Goal: Transaction & Acquisition: Purchase product/service

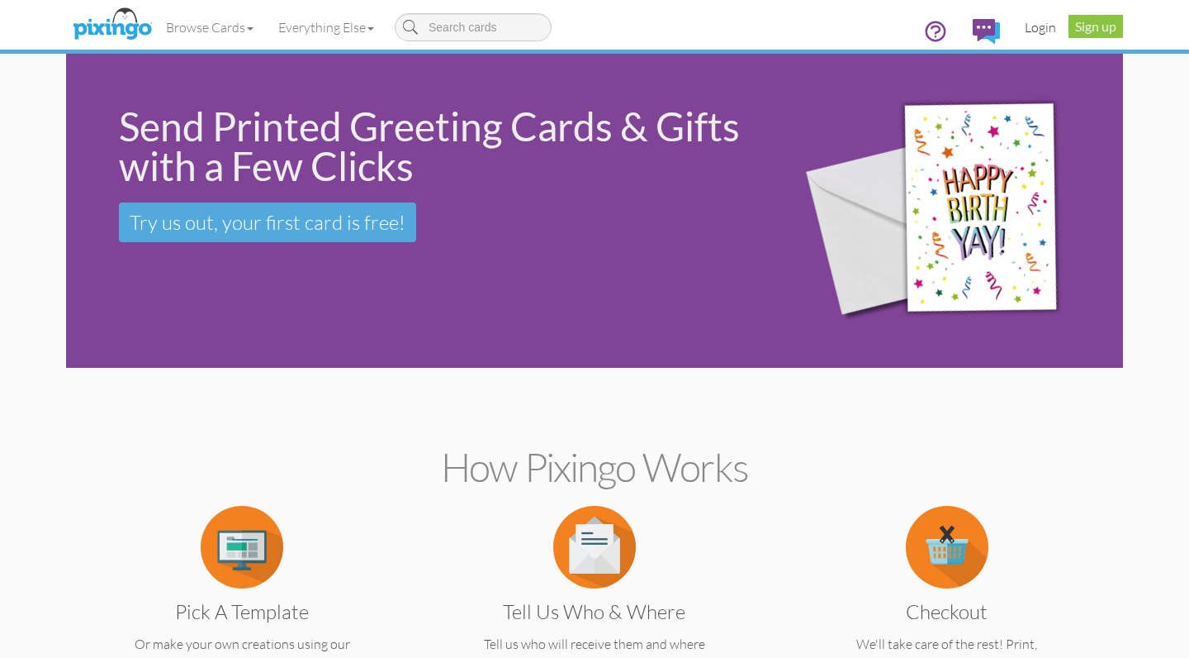
click at [1037, 24] on link "Login" at bounding box center [1041, 27] width 56 height 41
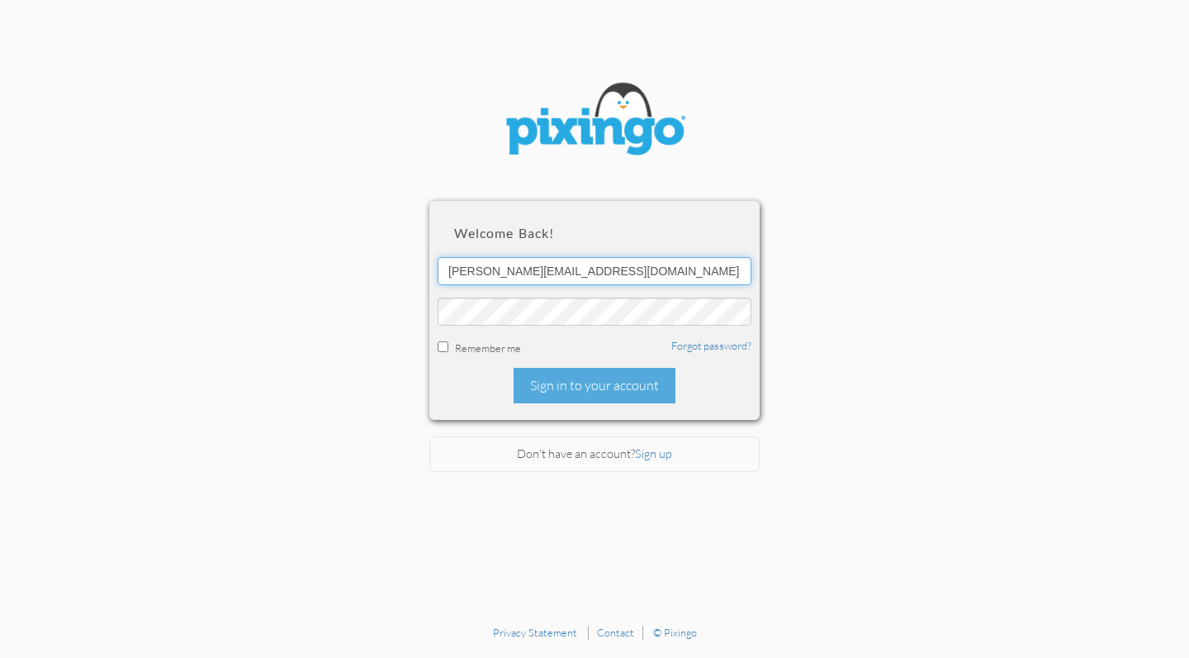
type input "[PERSON_NAME][EMAIL_ADDRESS][DOMAIN_NAME]"
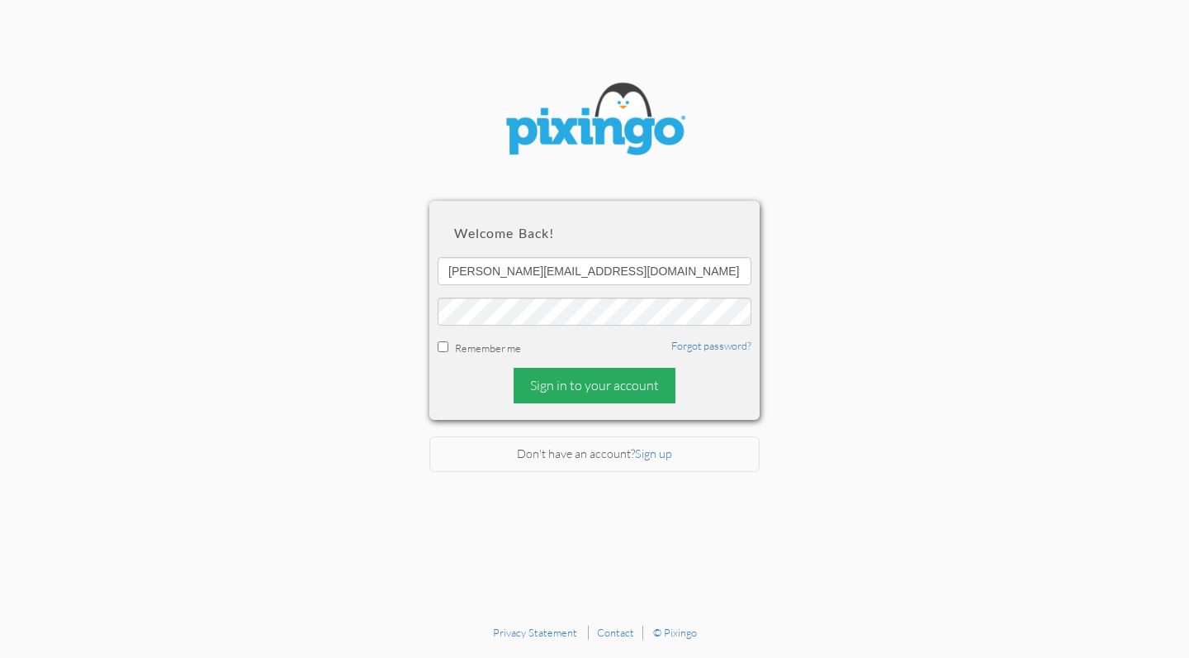
click at [555, 370] on div "Sign in to your account" at bounding box center [595, 386] width 162 height 36
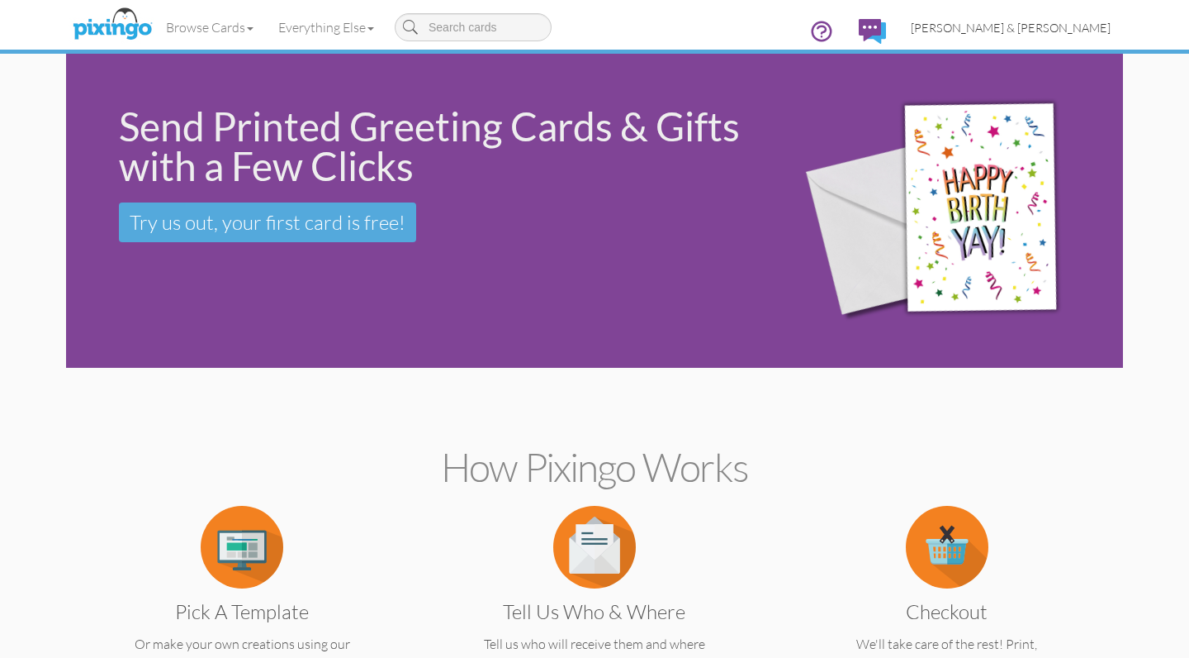
click at [1047, 31] on span "[PERSON_NAME] & [PERSON_NAME]" at bounding box center [1011, 28] width 200 height 14
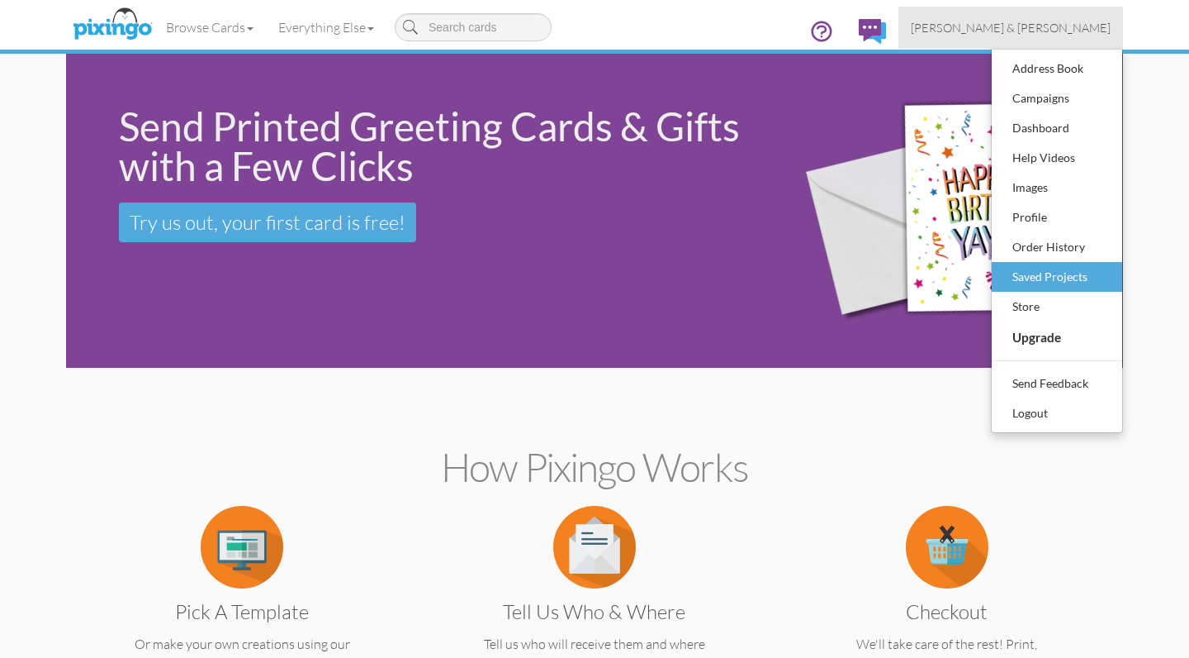
click at [1046, 271] on div "Saved Projects" at bounding box center [1057, 276] width 97 height 25
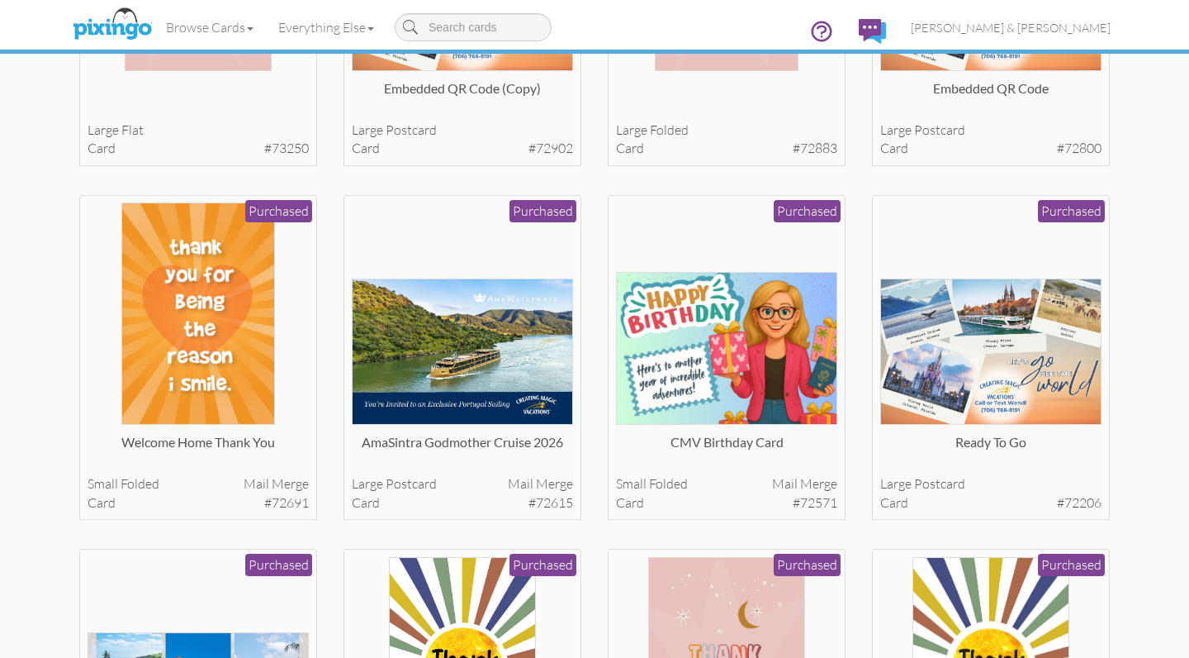
scroll to position [2092, 0]
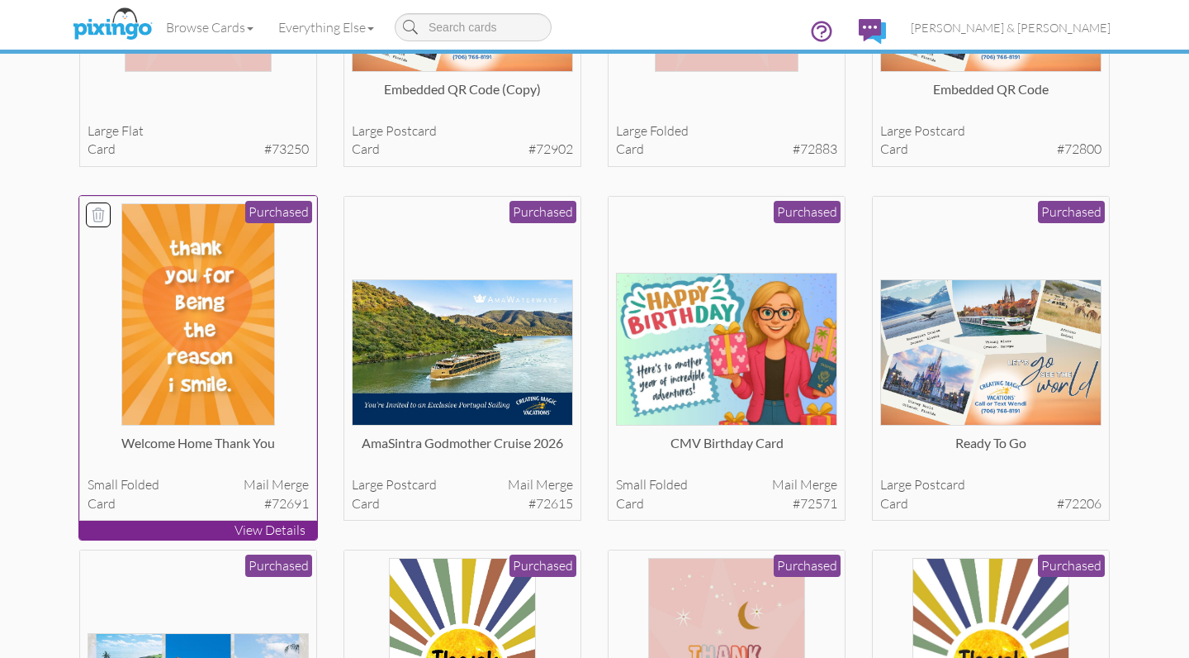
click at [277, 336] on div at bounding box center [199, 314] width 222 height 222
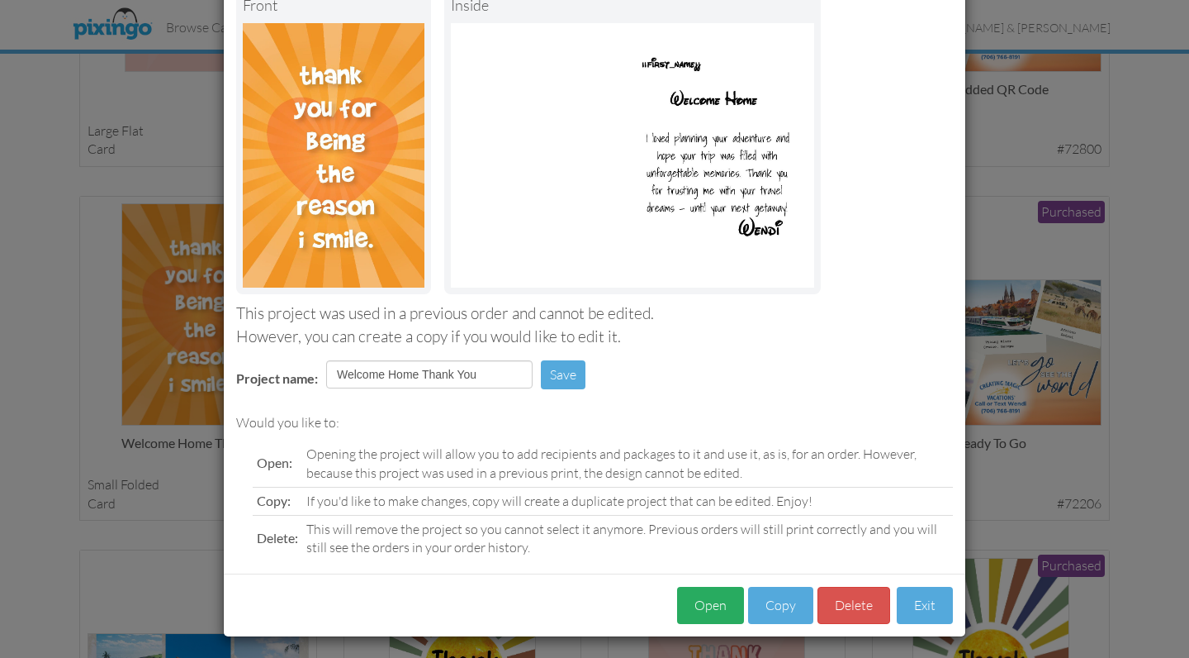
scroll to position [110, 0]
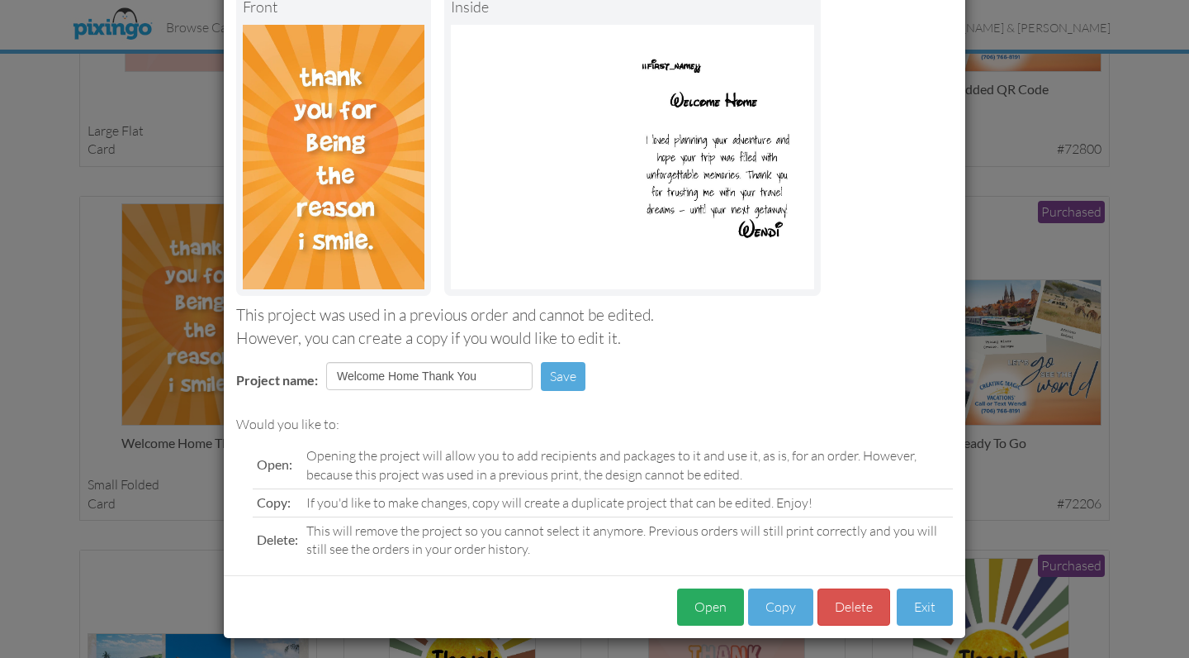
click at [714, 608] on button "Open" at bounding box center [710, 606] width 67 height 37
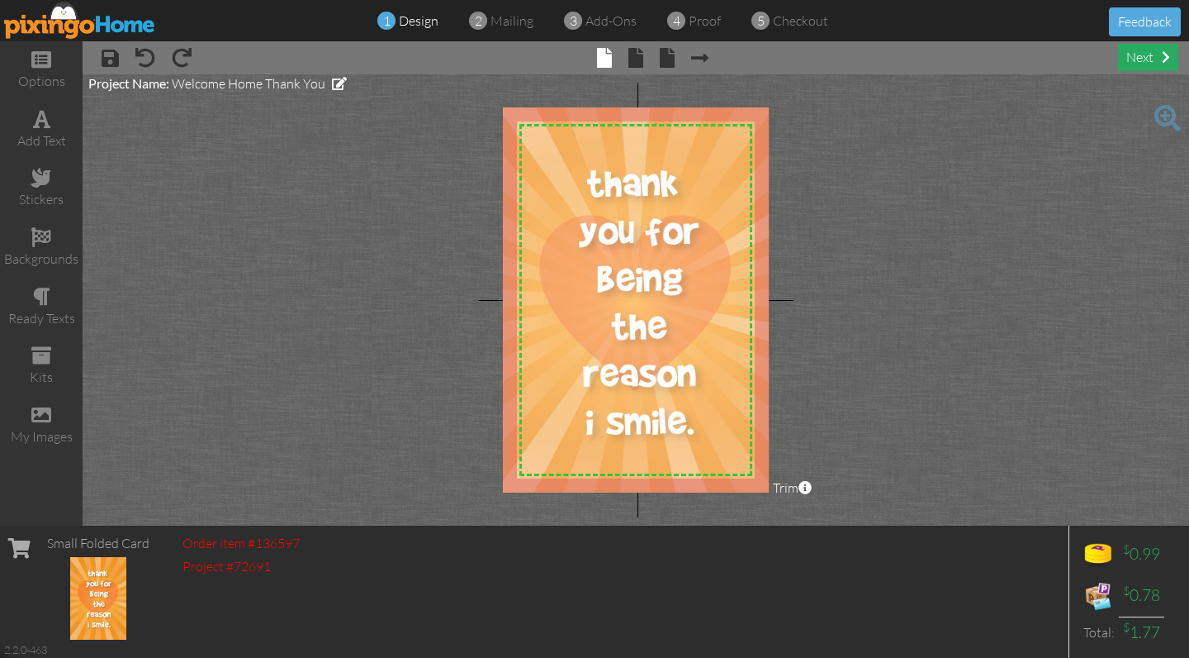
click at [1144, 58] on div "next" at bounding box center [1148, 57] width 60 height 27
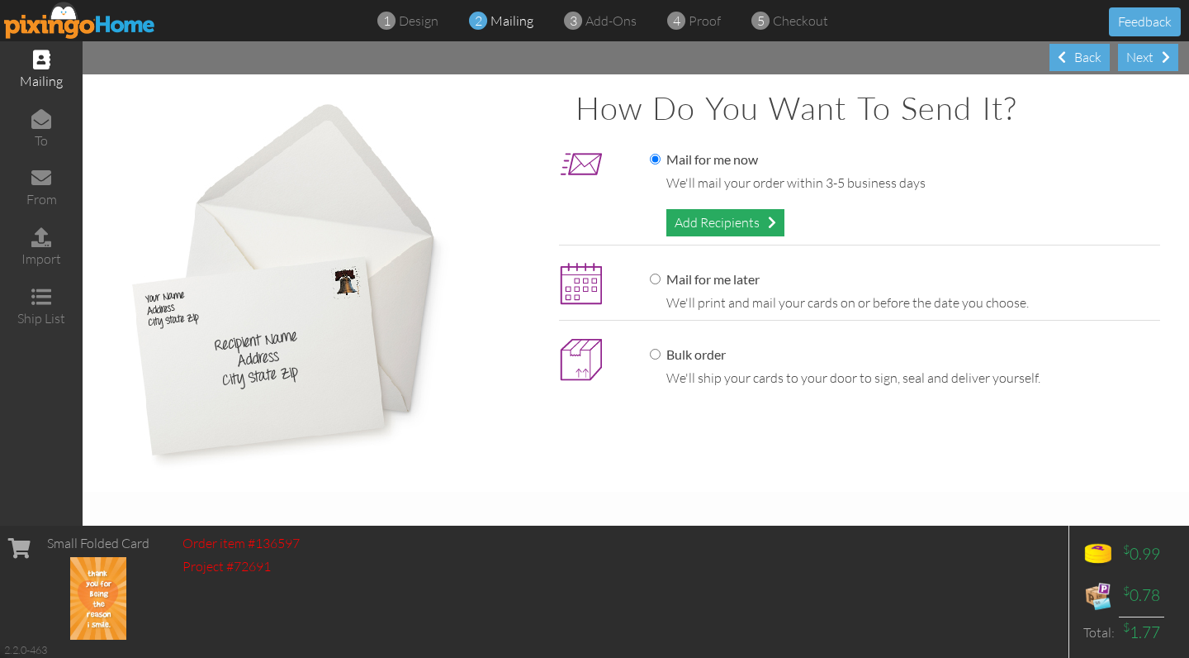
click at [723, 216] on div "Add Recipients" at bounding box center [726, 222] width 118 height 27
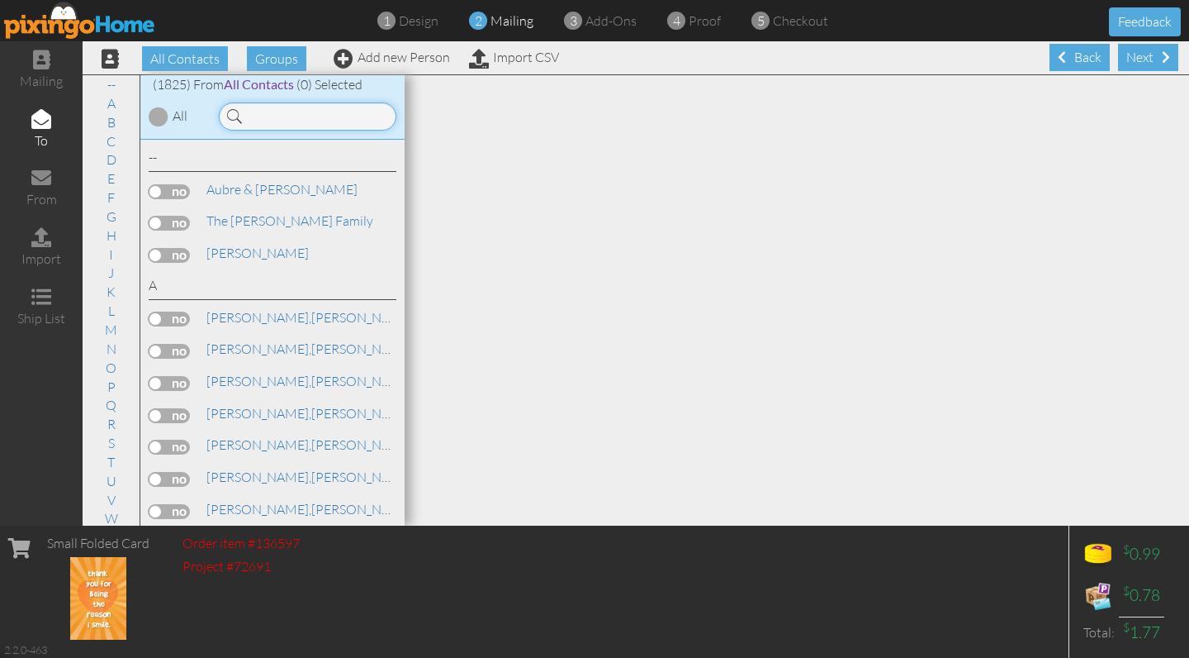
click at [317, 117] on input at bounding box center [308, 116] width 178 height 28
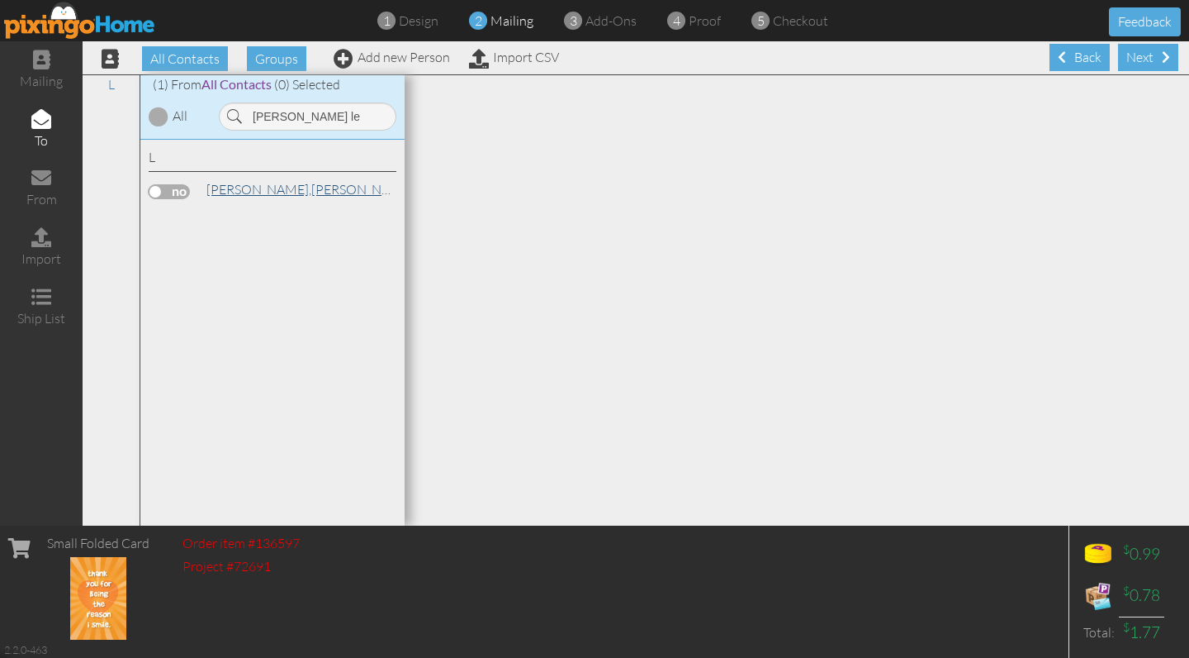
click at [220, 191] on span "[PERSON_NAME]," at bounding box center [259, 189] width 105 height 17
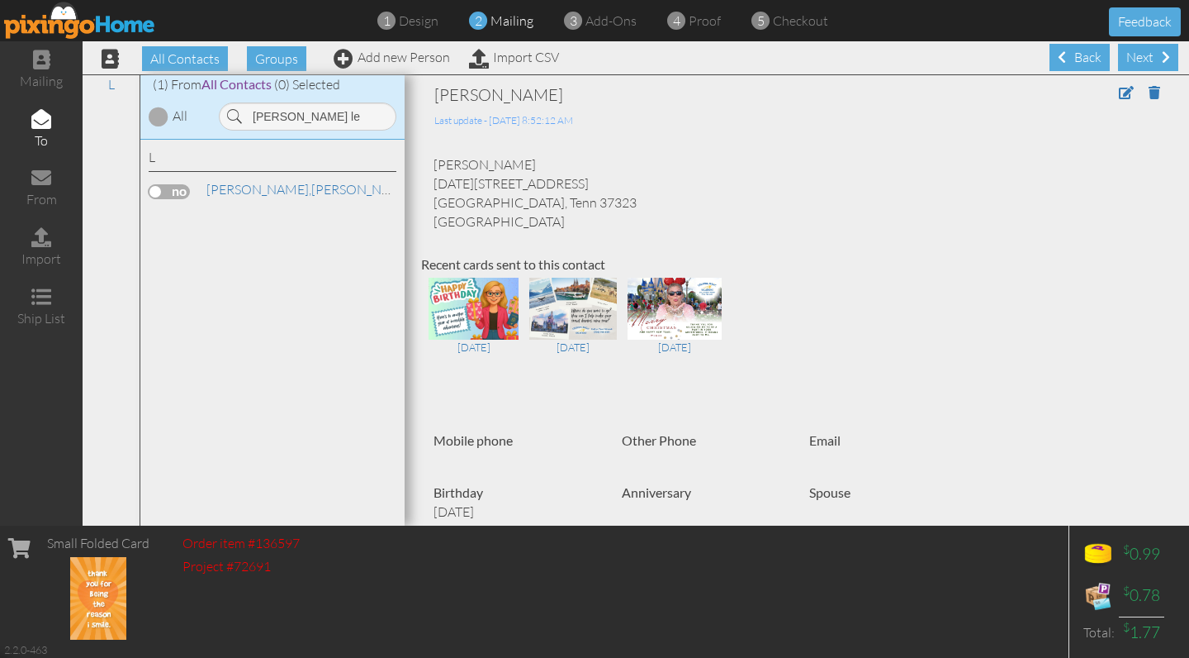
click at [175, 193] on label at bounding box center [169, 191] width 41 height 15
click at [0, 0] on input "checkbox" at bounding box center [0, 0] width 0 height 0
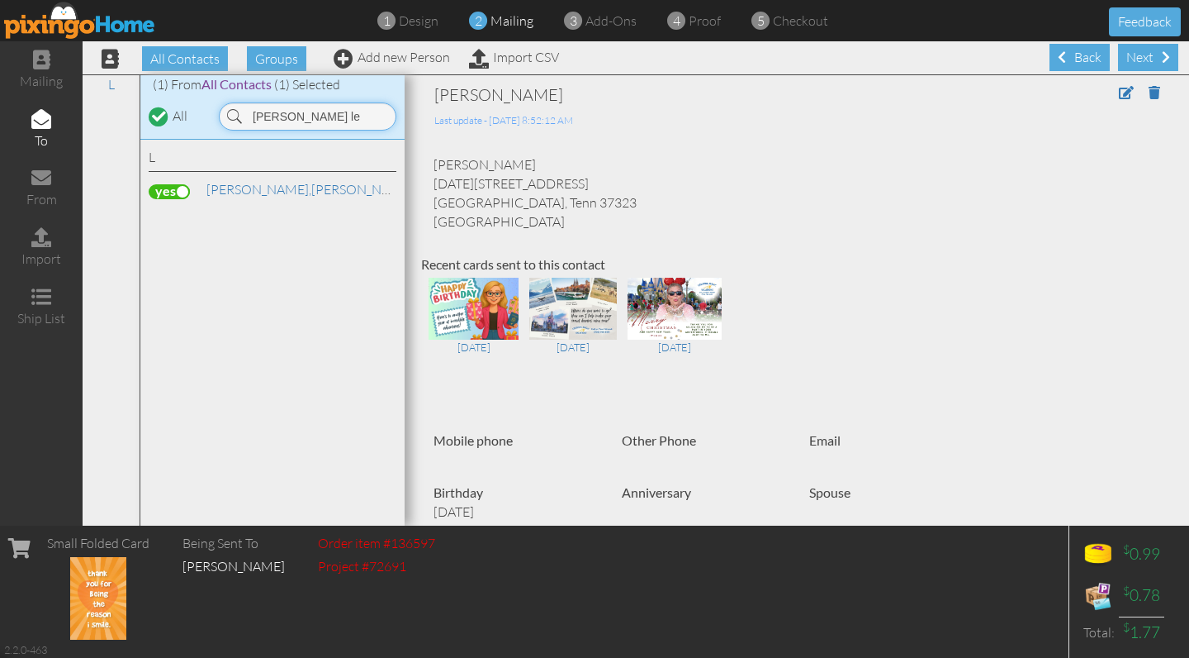
click at [302, 124] on input "[PERSON_NAME] le" at bounding box center [308, 116] width 178 height 28
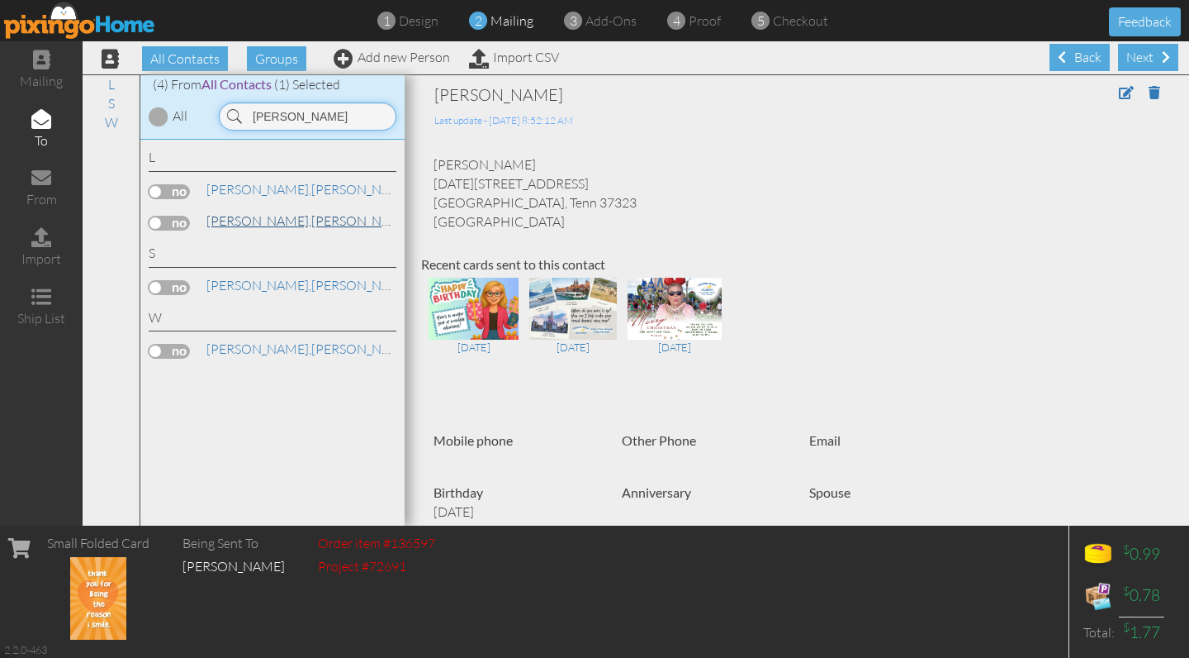
type input "[PERSON_NAME]"
click at [227, 222] on span "[PERSON_NAME]," at bounding box center [259, 220] width 105 height 17
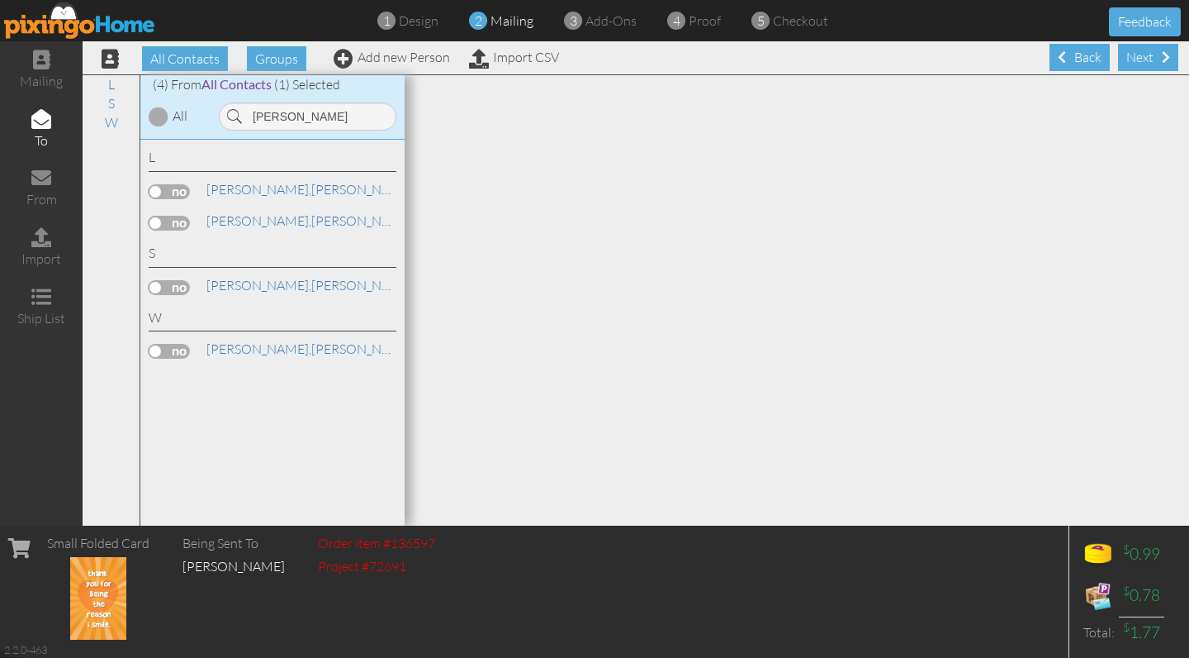
click at [181, 217] on label at bounding box center [169, 223] width 41 height 15
click at [0, 0] on input "checkbox" at bounding box center [0, 0] width 0 height 0
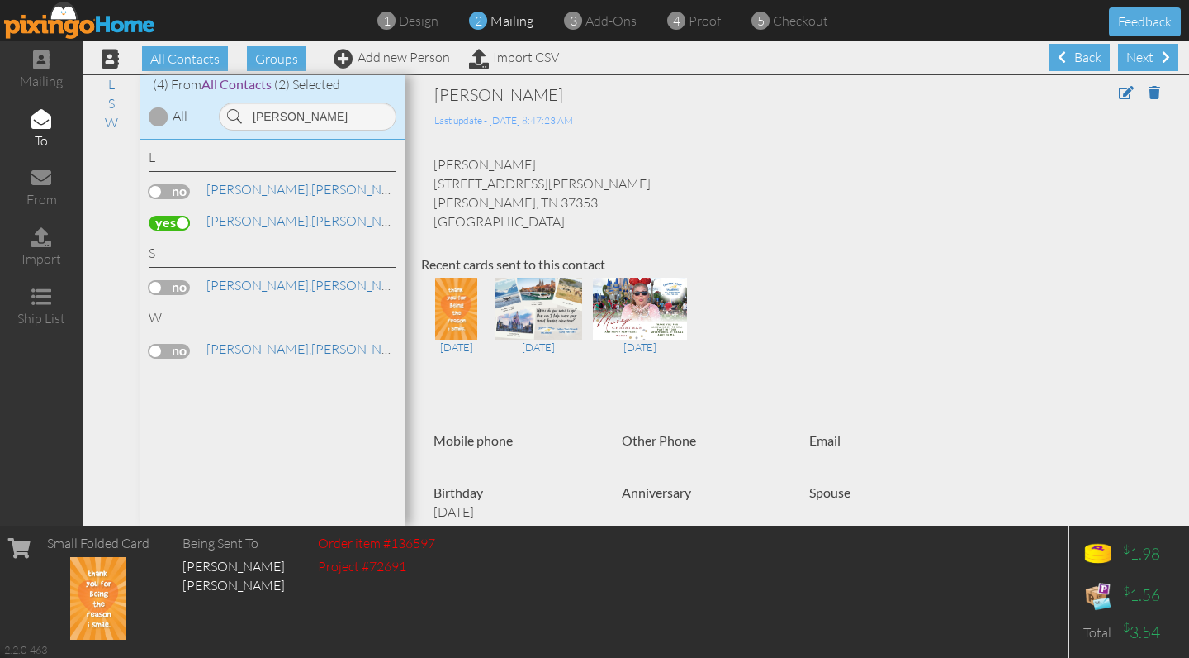
click at [165, 218] on label at bounding box center [169, 223] width 41 height 15
click at [0, 0] on input "checkbox" at bounding box center [0, 0] width 0 height 0
click at [1135, 55] on div "Next" at bounding box center [1148, 57] width 60 height 27
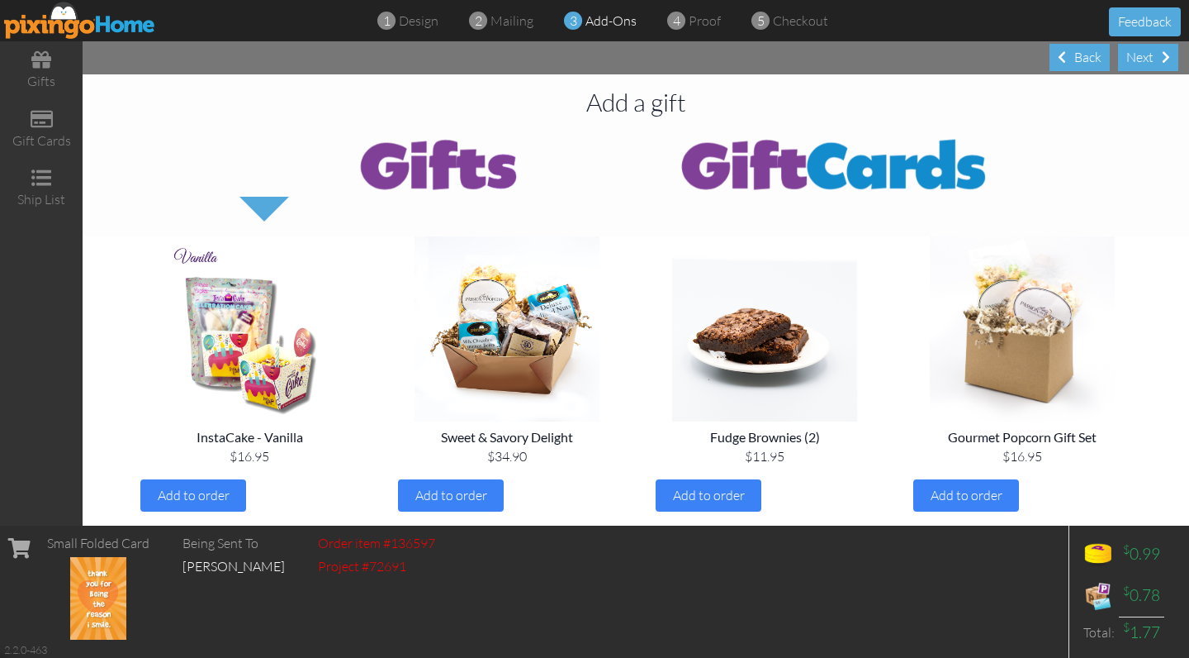
click at [1135, 55] on div "Next" at bounding box center [1148, 57] width 60 height 27
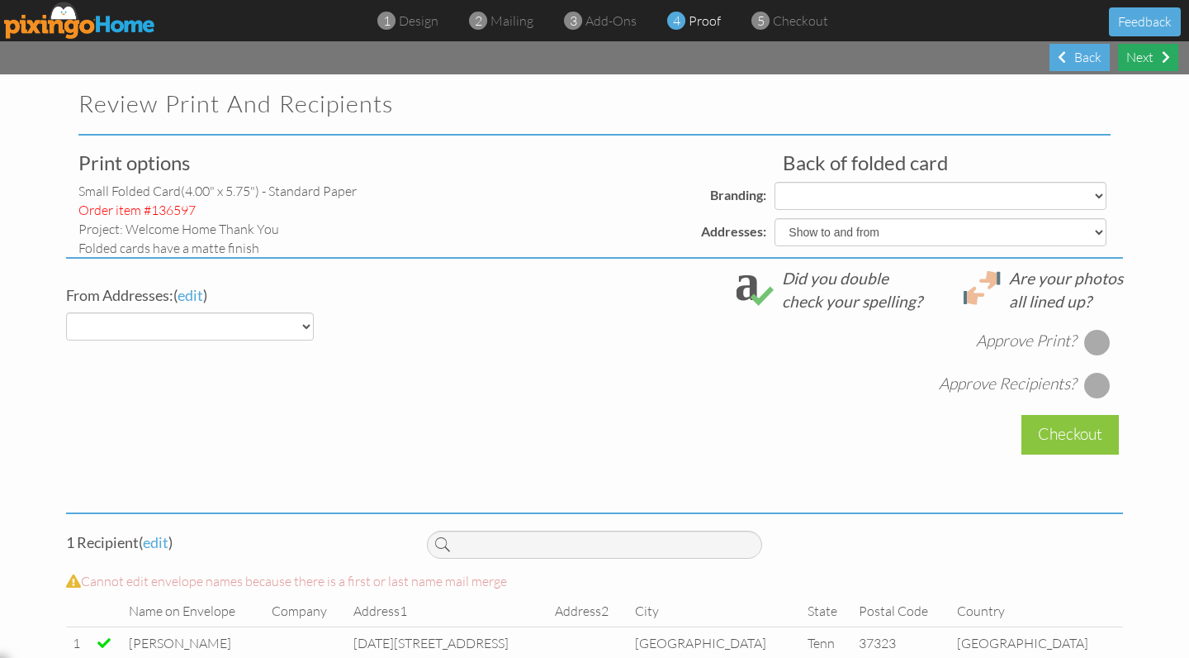
select select "object:9916"
select select "object:9915"
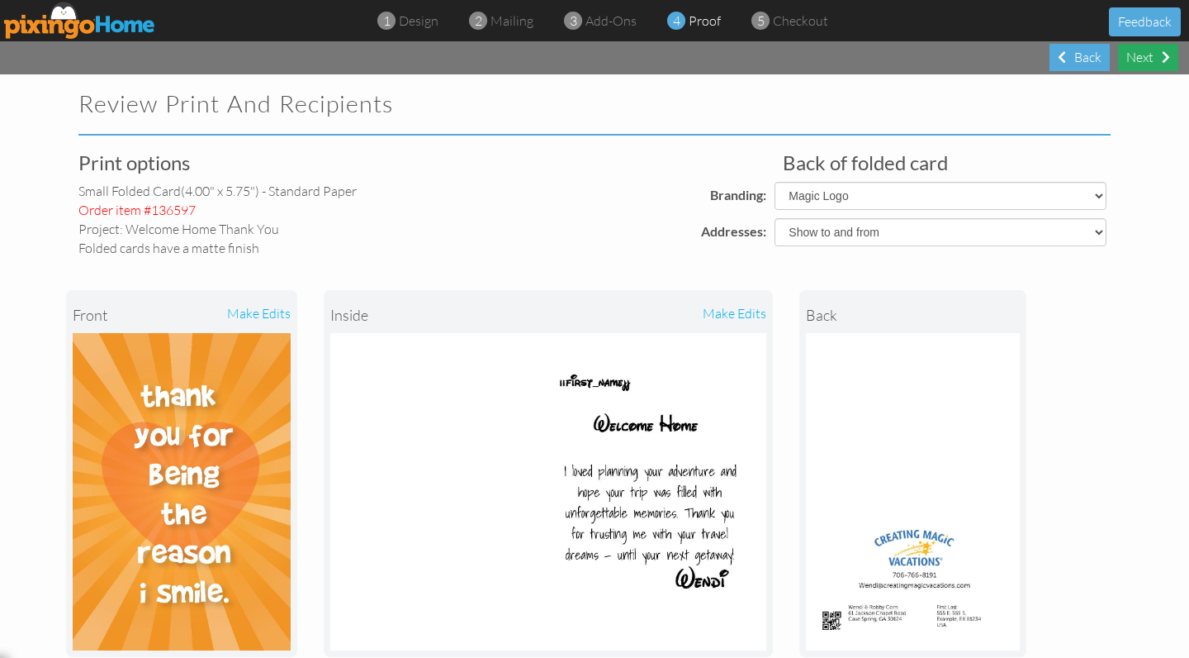
click at [1150, 56] on div "Next" at bounding box center [1148, 57] width 60 height 27
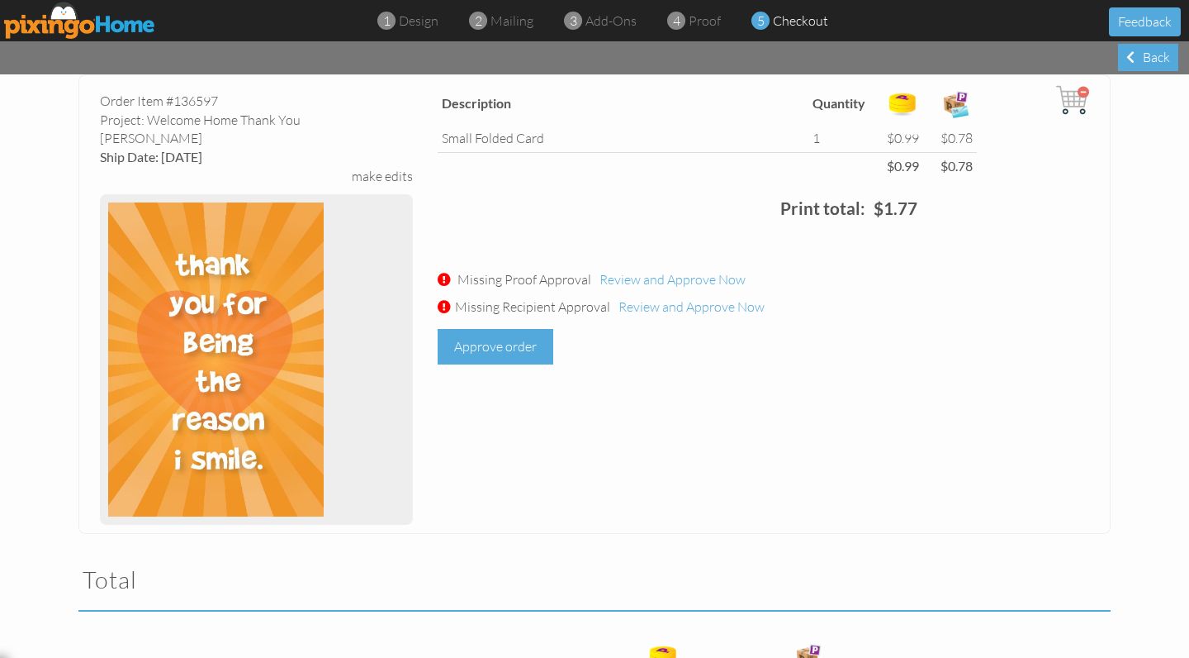
scroll to position [83, 0]
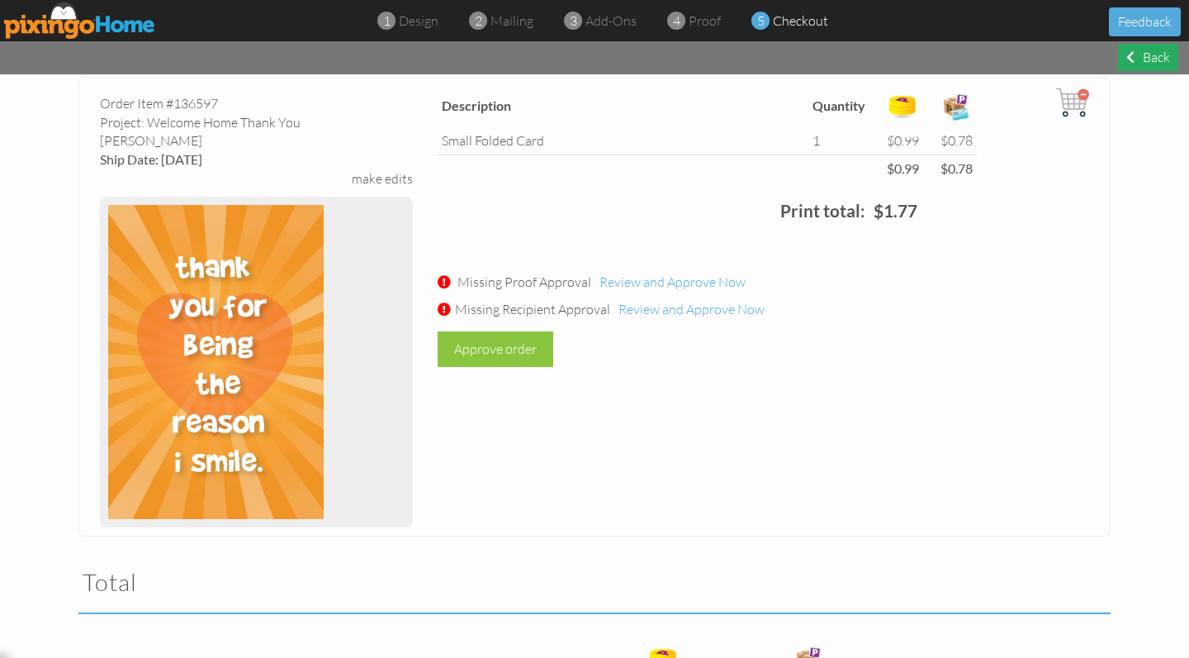
click at [1145, 66] on div "Back" at bounding box center [1148, 57] width 60 height 27
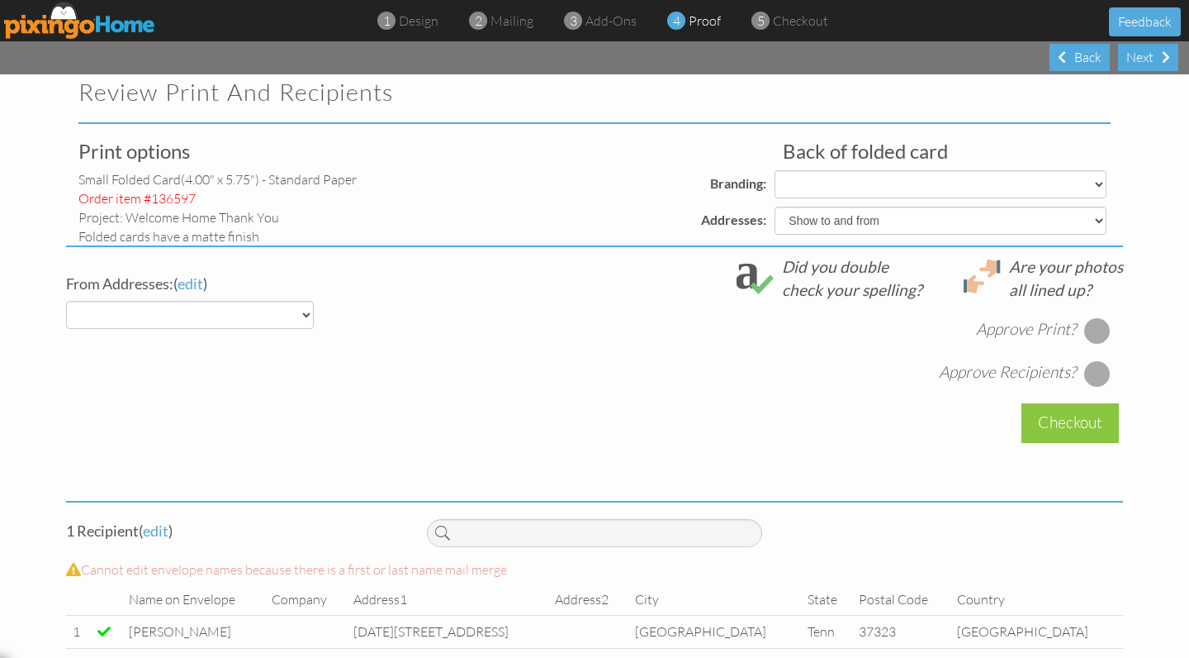
select select "object:9984"
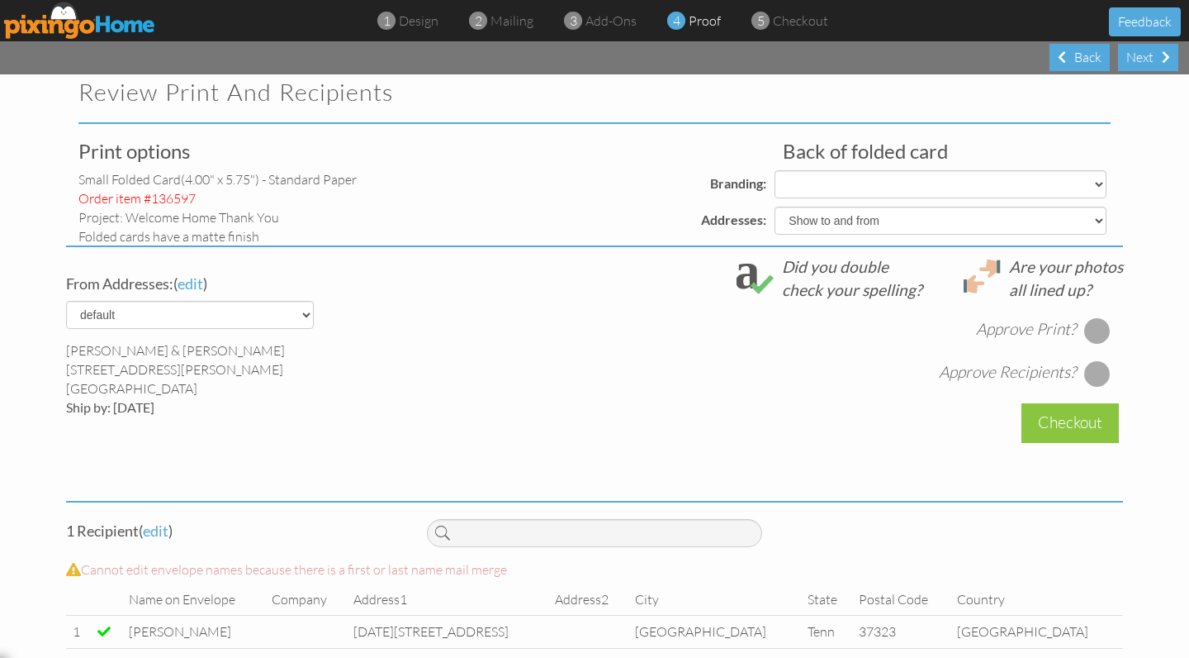
select select "object:9994"
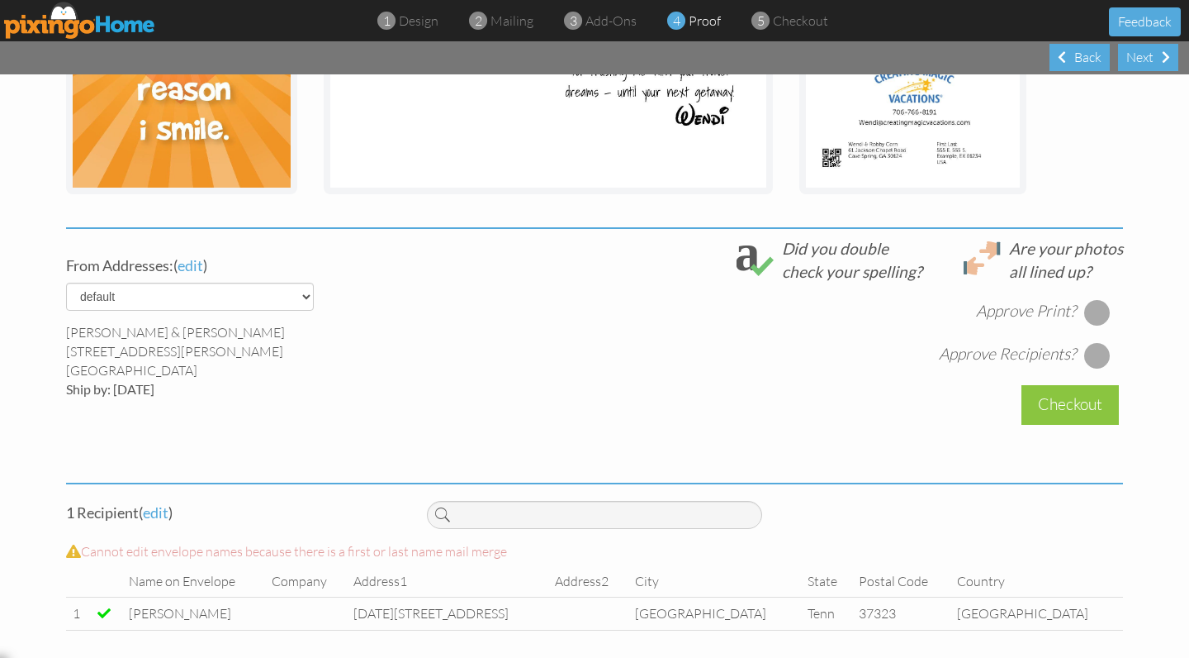
scroll to position [462, 0]
click at [1095, 348] on div at bounding box center [1098, 356] width 26 height 26
click at [1098, 313] on div at bounding box center [1098, 313] width 26 height 26
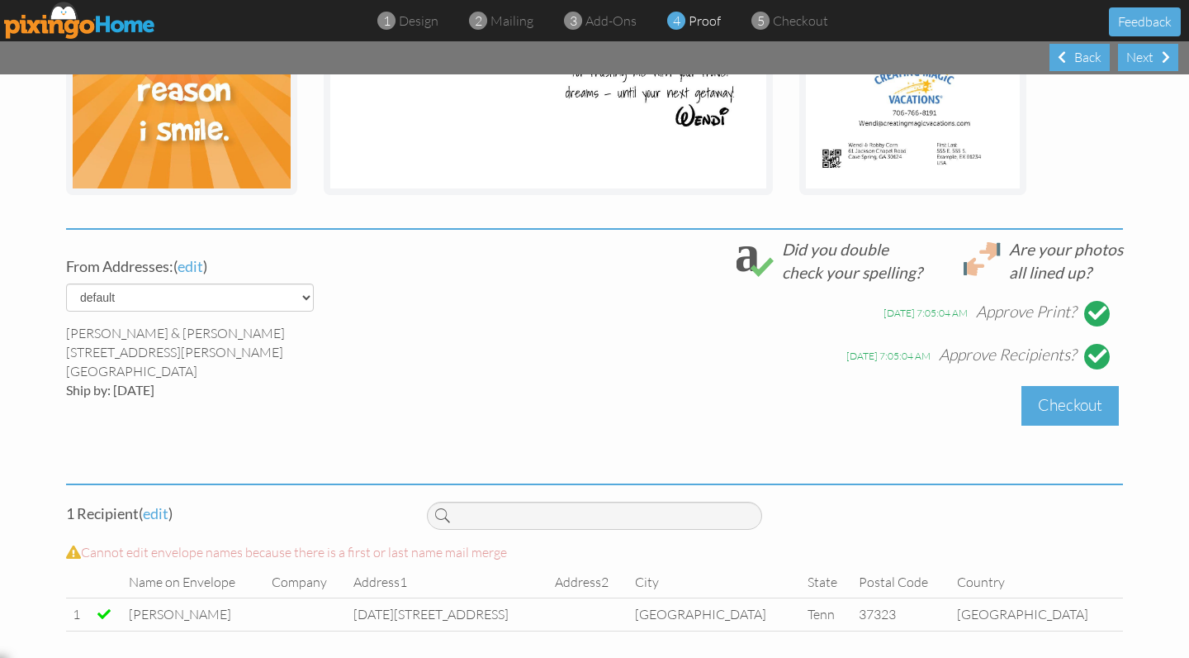
click at [1074, 403] on div "Checkout" at bounding box center [1070, 405] width 97 height 39
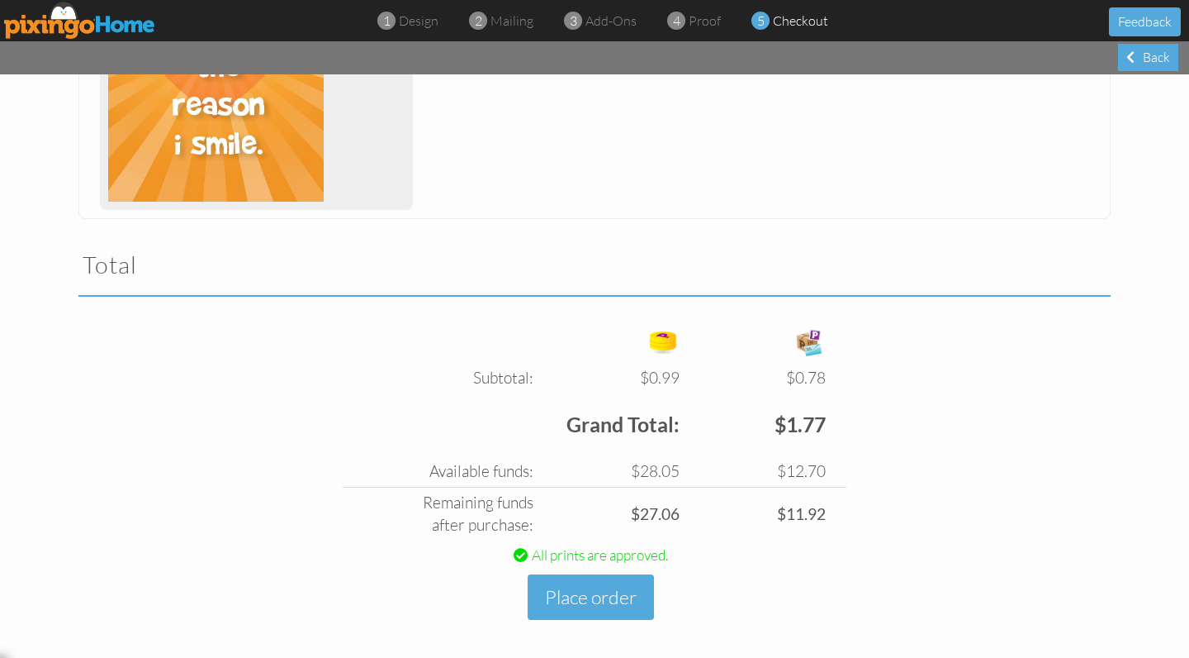
scroll to position [400, 0]
click at [617, 587] on button "Place order" at bounding box center [591, 597] width 126 height 45
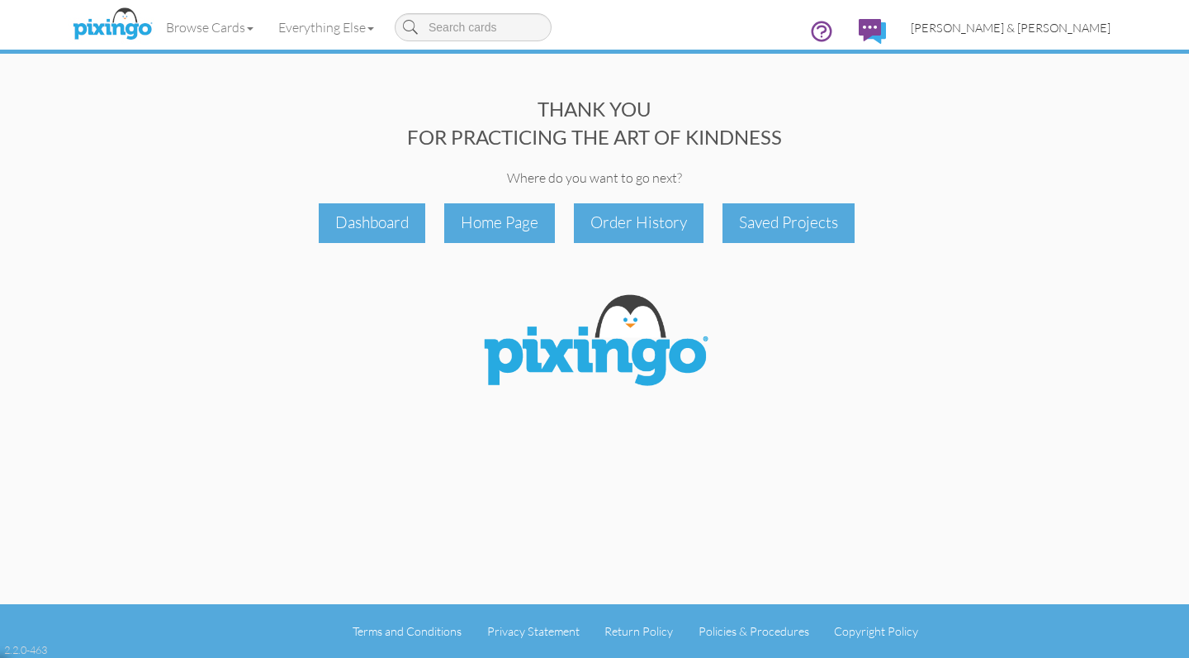
click at [1066, 23] on span "[PERSON_NAME] & [PERSON_NAME]" at bounding box center [1011, 28] width 200 height 14
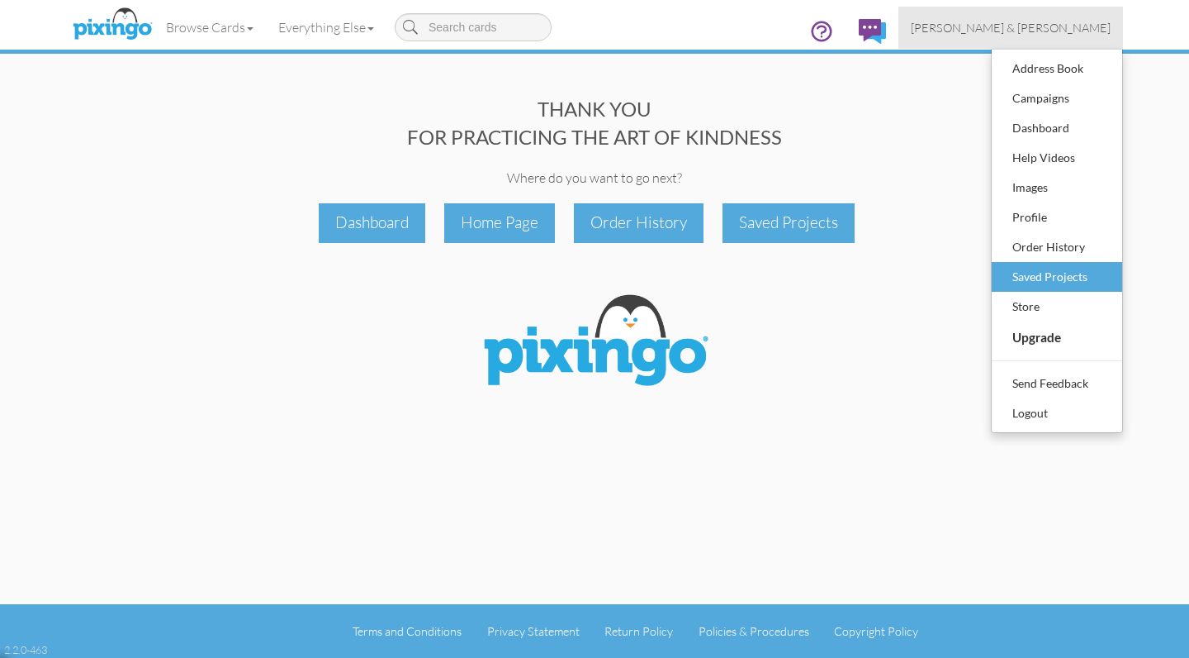
click at [1033, 273] on div "Saved Projects" at bounding box center [1057, 276] width 97 height 25
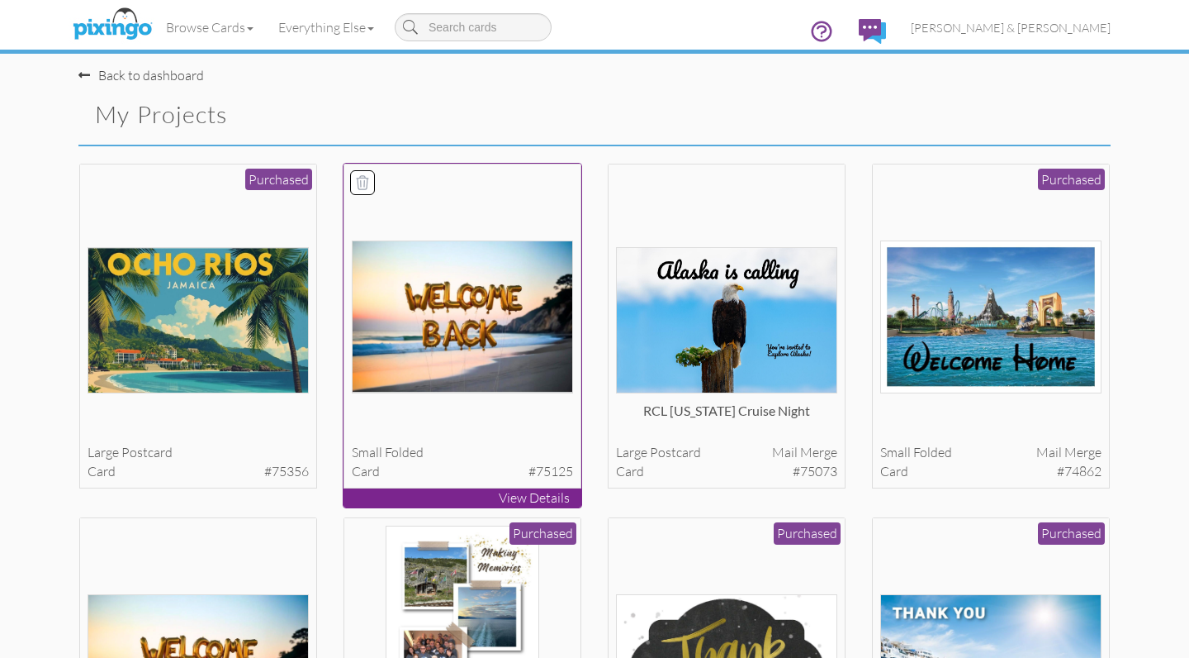
click at [463, 360] on img at bounding box center [463, 316] width 222 height 153
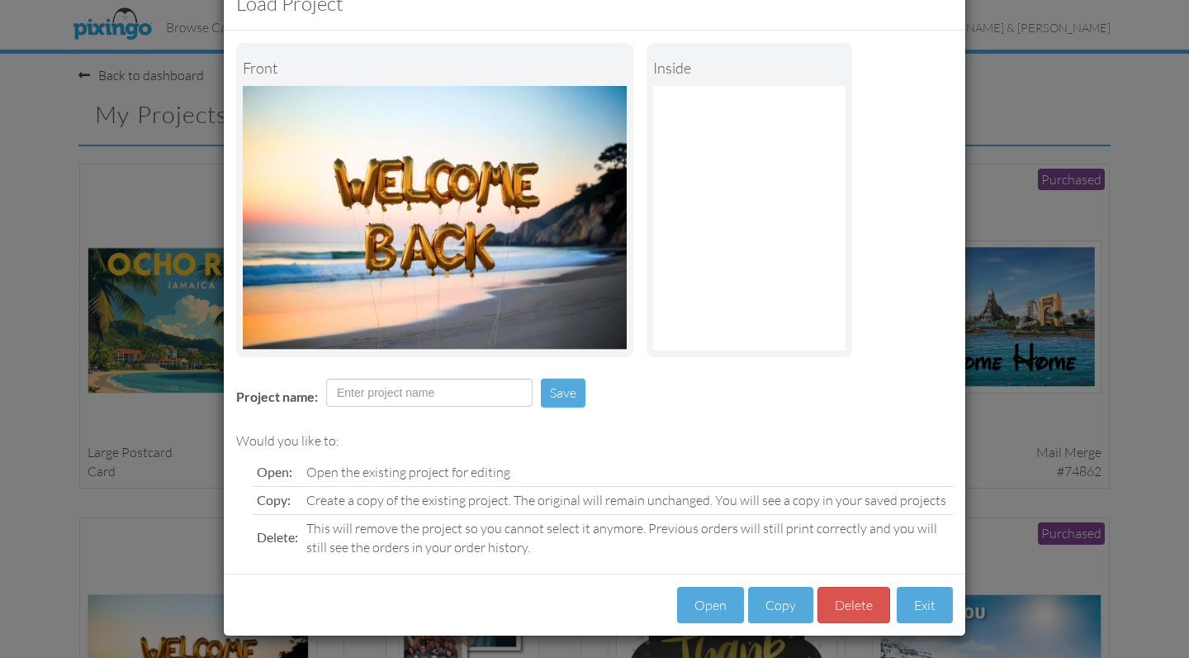
scroll to position [48, 0]
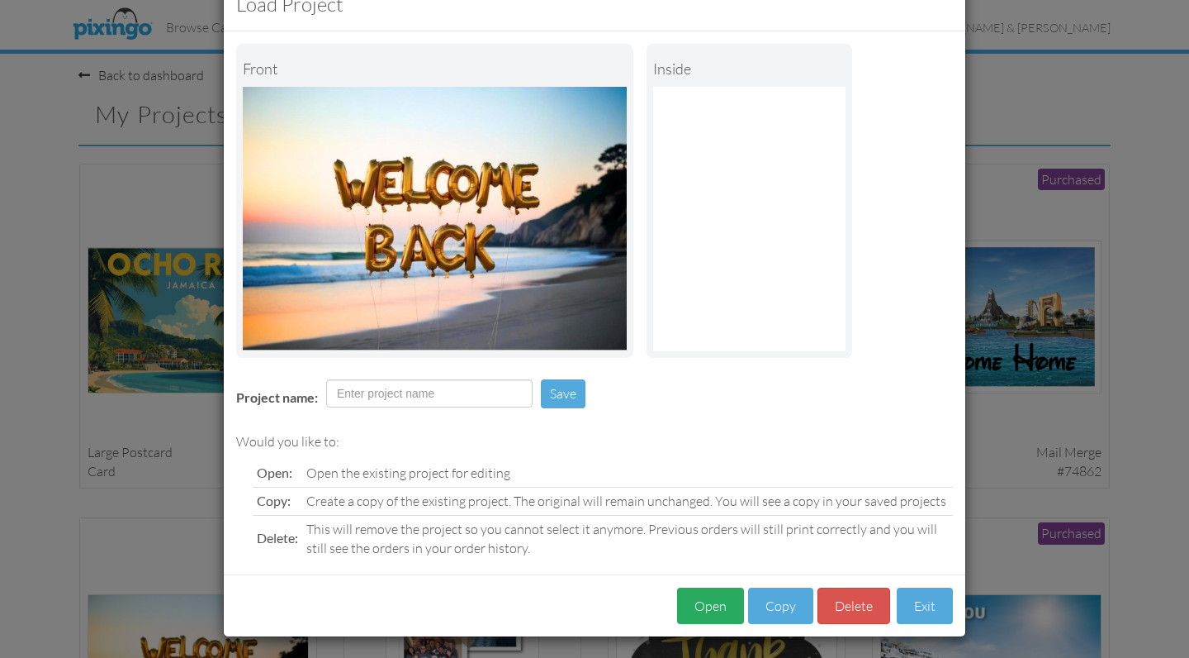
click at [718, 598] on button "Open" at bounding box center [710, 605] width 67 height 37
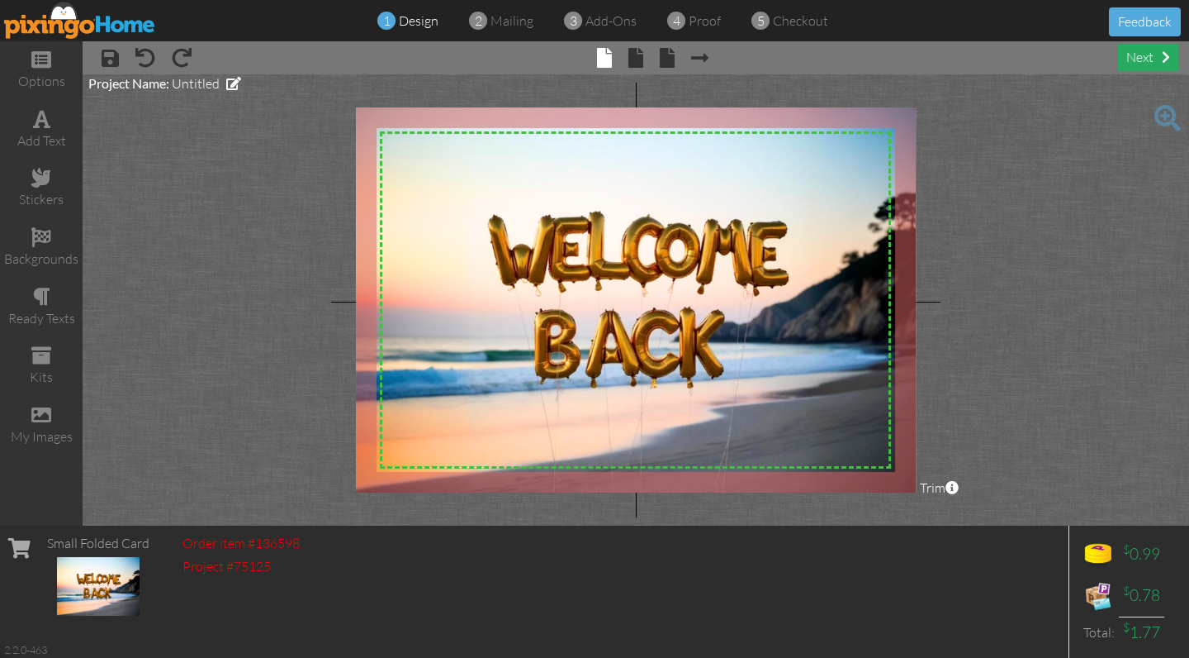
click at [1155, 62] on div "next" at bounding box center [1148, 57] width 60 height 27
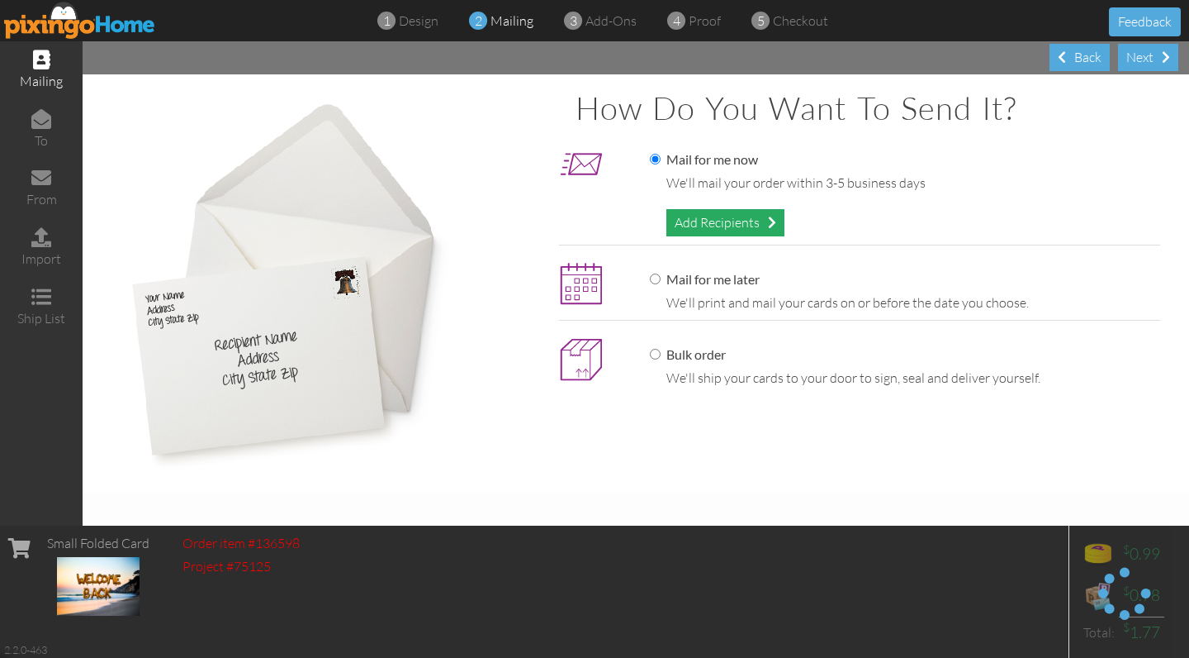
click at [730, 224] on div "Add Recipients" at bounding box center [726, 222] width 118 height 27
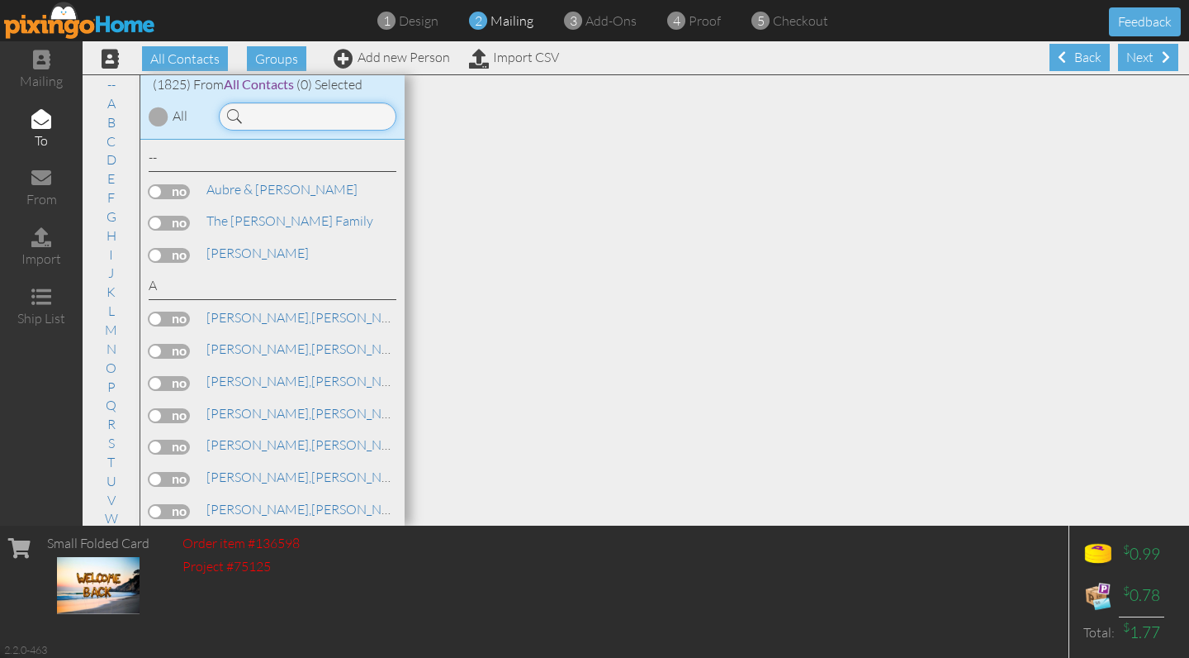
click at [312, 119] on input at bounding box center [308, 116] width 178 height 28
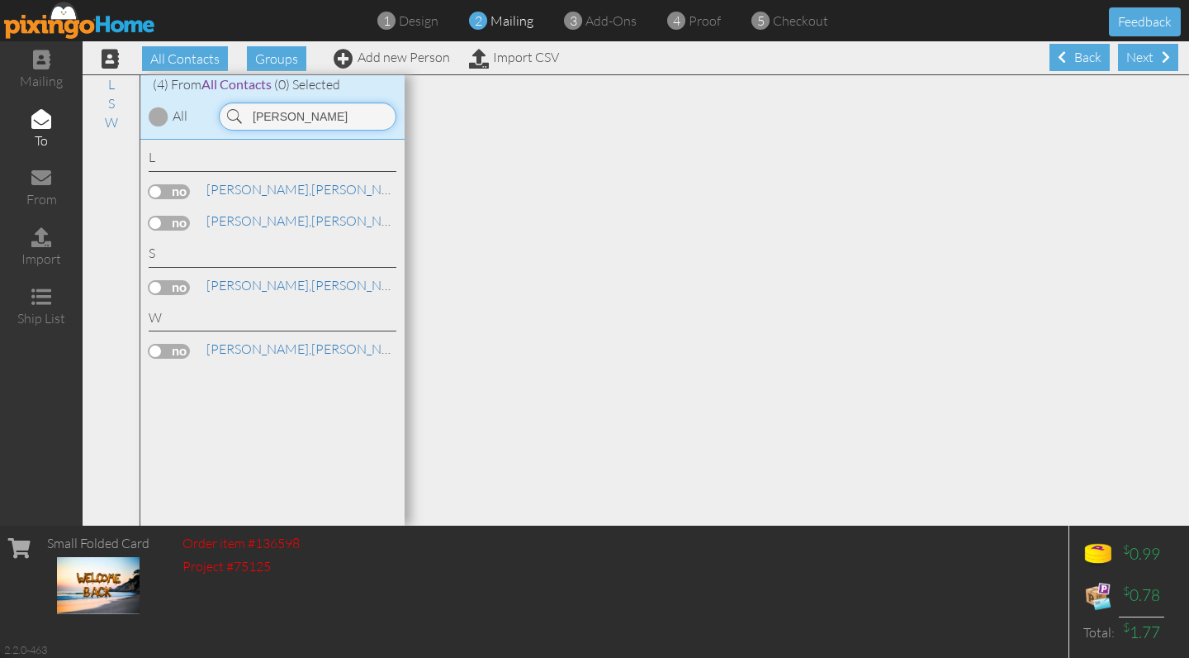
type input "[PERSON_NAME]"
click at [178, 225] on label at bounding box center [169, 223] width 41 height 15
click at [0, 0] on input "checkbox" at bounding box center [0, 0] width 0 height 0
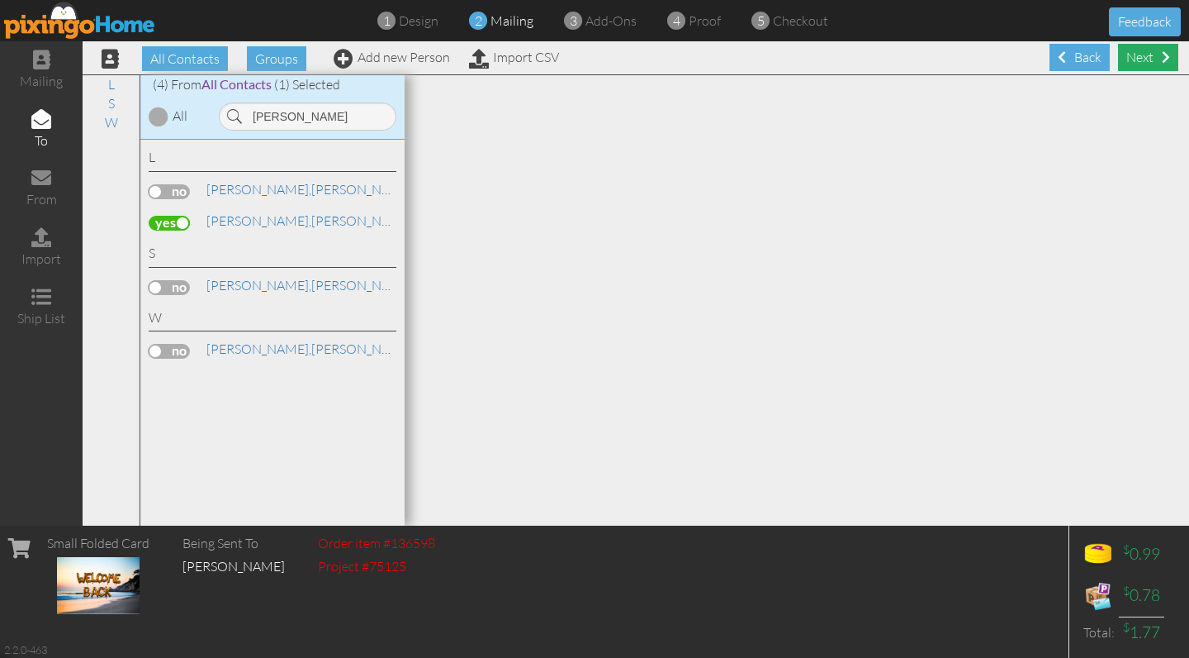
click at [1151, 60] on div "Next" at bounding box center [1148, 57] width 60 height 27
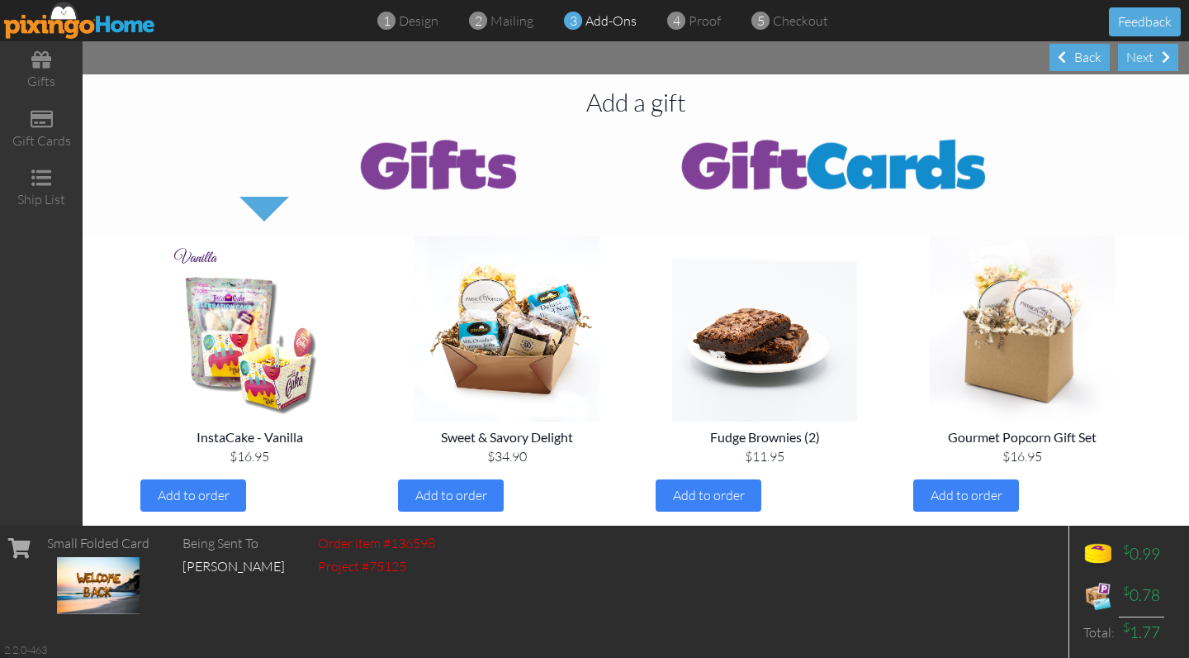
click at [1151, 60] on div "Next" at bounding box center [1148, 57] width 60 height 27
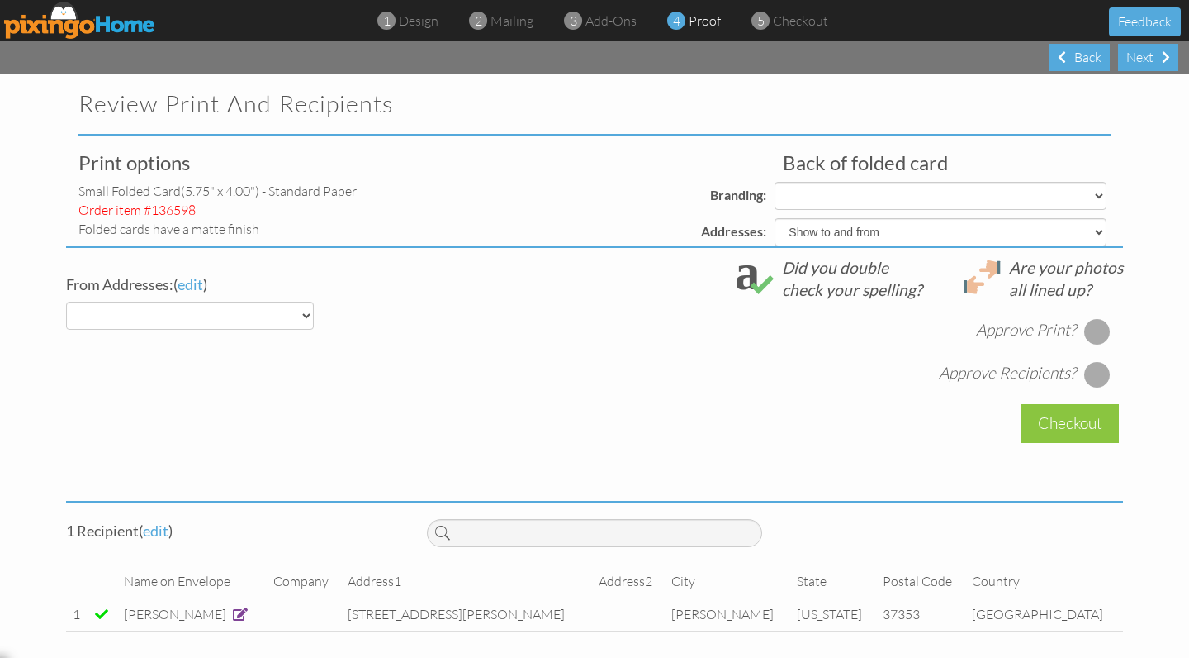
select select "object:14565"
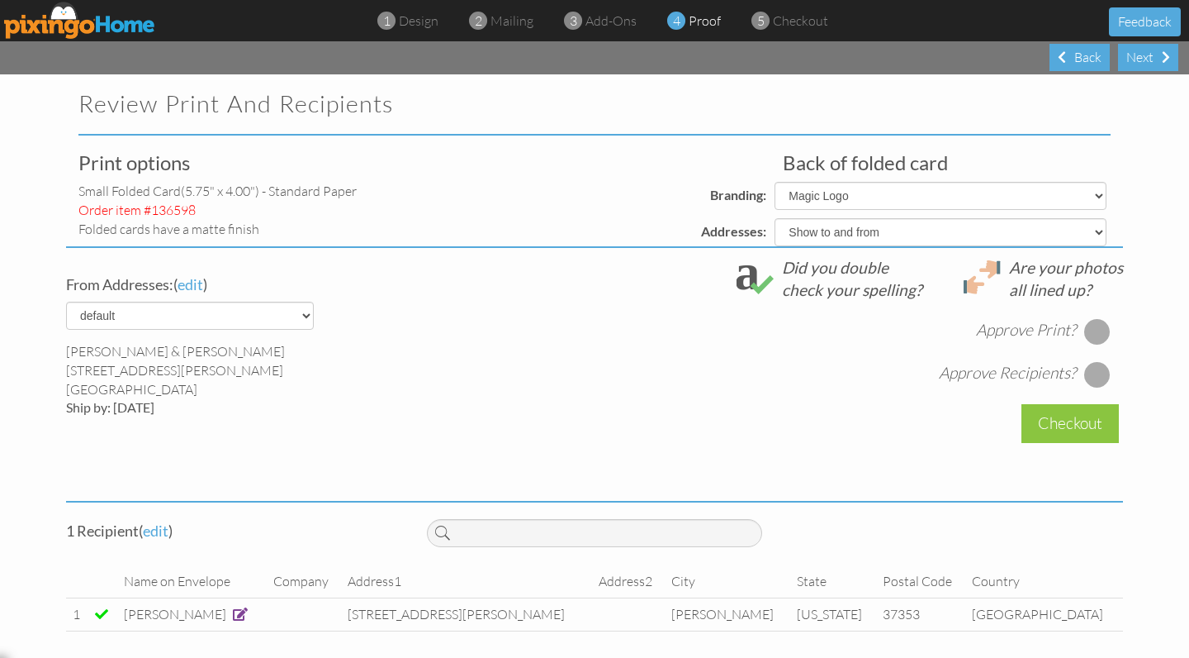
select select "object:14567"
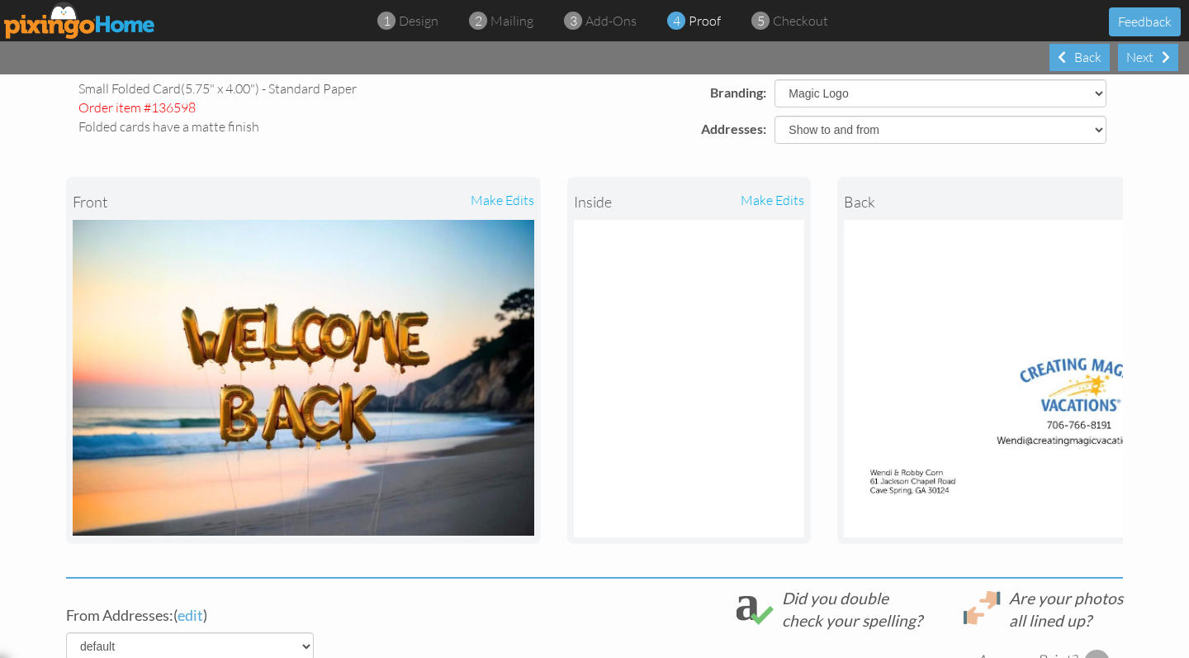
scroll to position [102, 0]
click at [725, 384] on img at bounding box center [689, 379] width 230 height 317
click at [387, 417] on img at bounding box center [304, 379] width 462 height 317
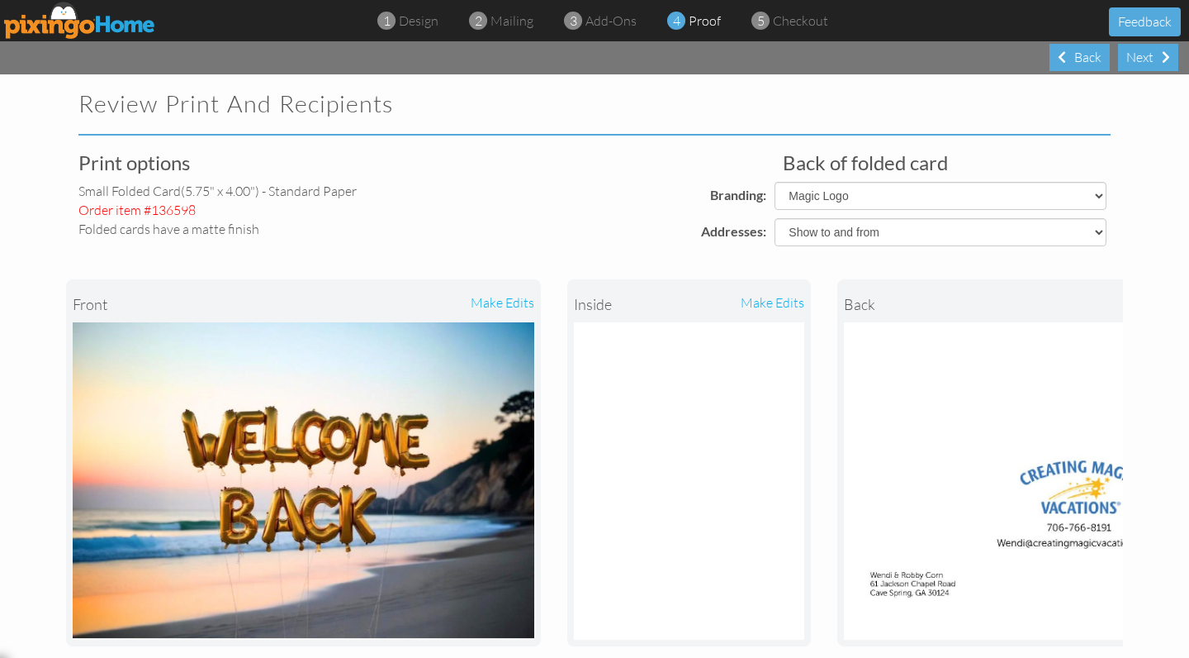
scroll to position [0, 0]
click at [1095, 59] on div "Back" at bounding box center [1080, 57] width 60 height 27
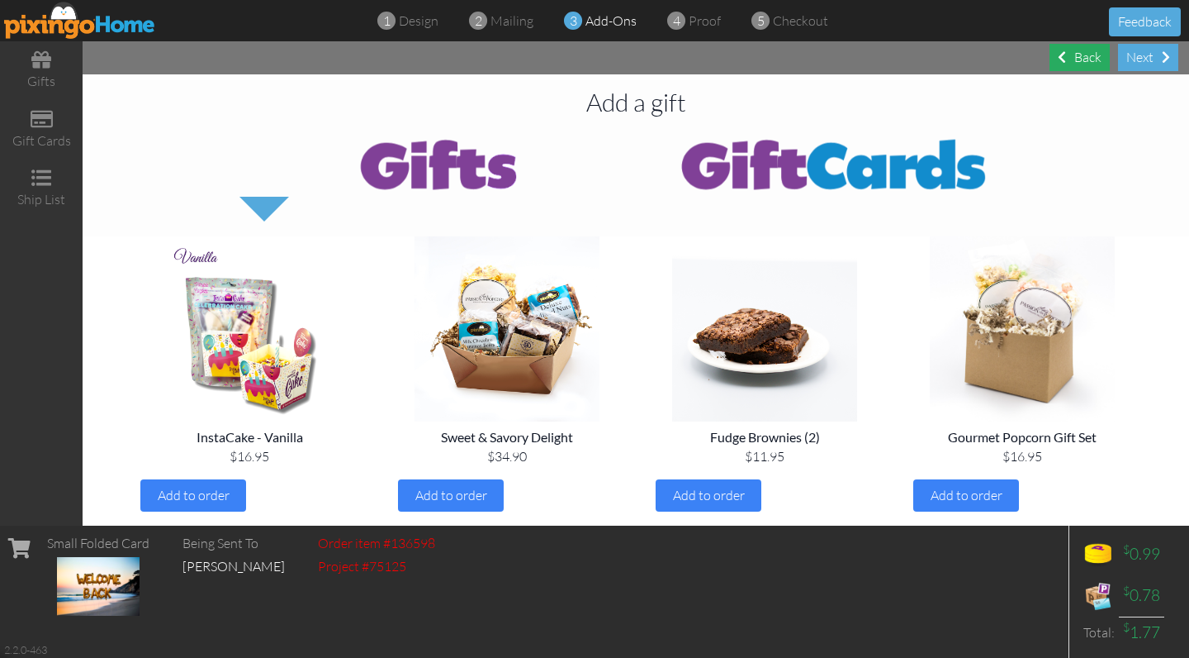
click at [1095, 59] on div "Back" at bounding box center [1080, 57] width 60 height 27
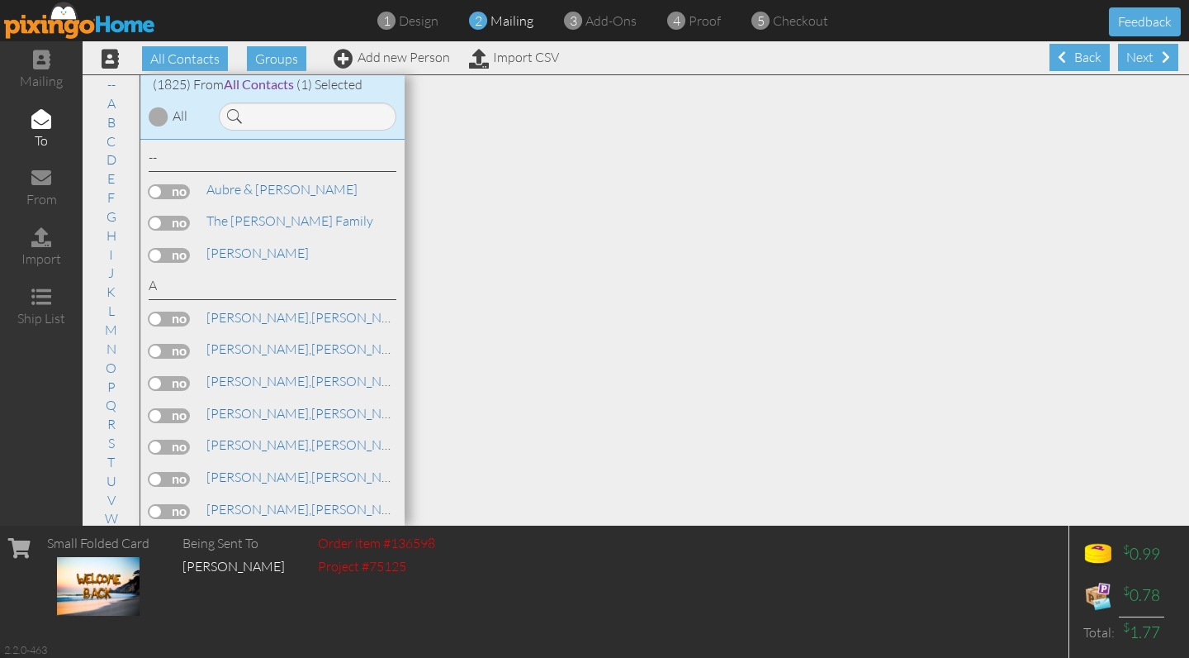
click at [87, 23] on img at bounding box center [80, 20] width 152 height 37
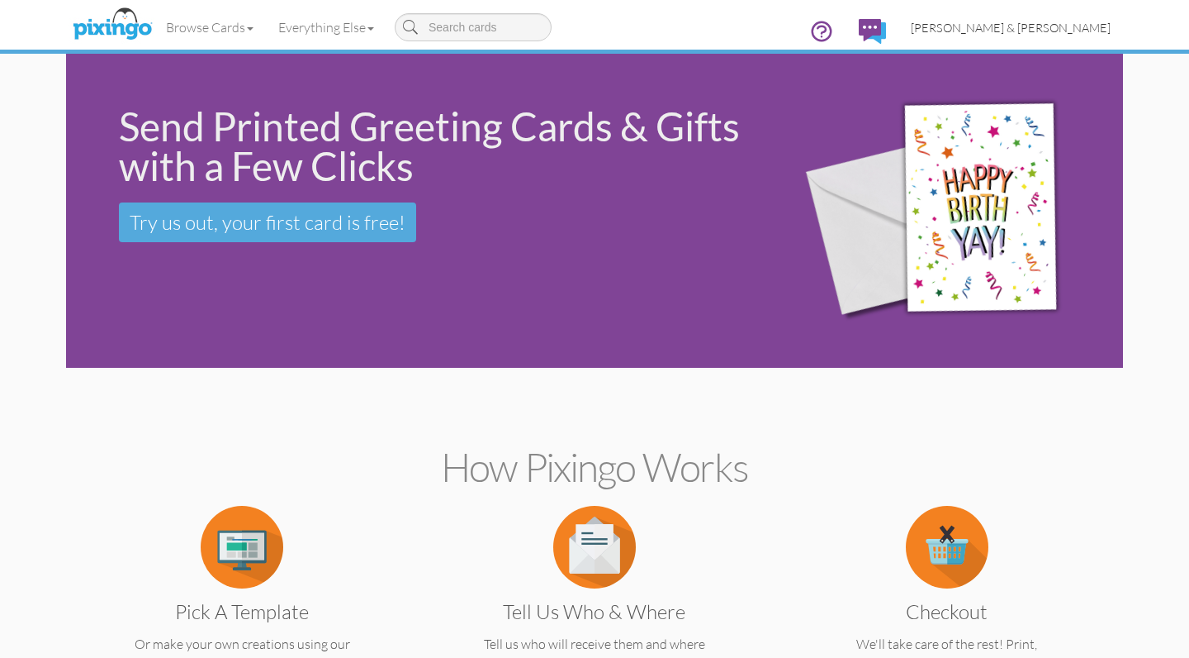
click at [1029, 29] on span "[PERSON_NAME] & [PERSON_NAME]" at bounding box center [1011, 28] width 200 height 14
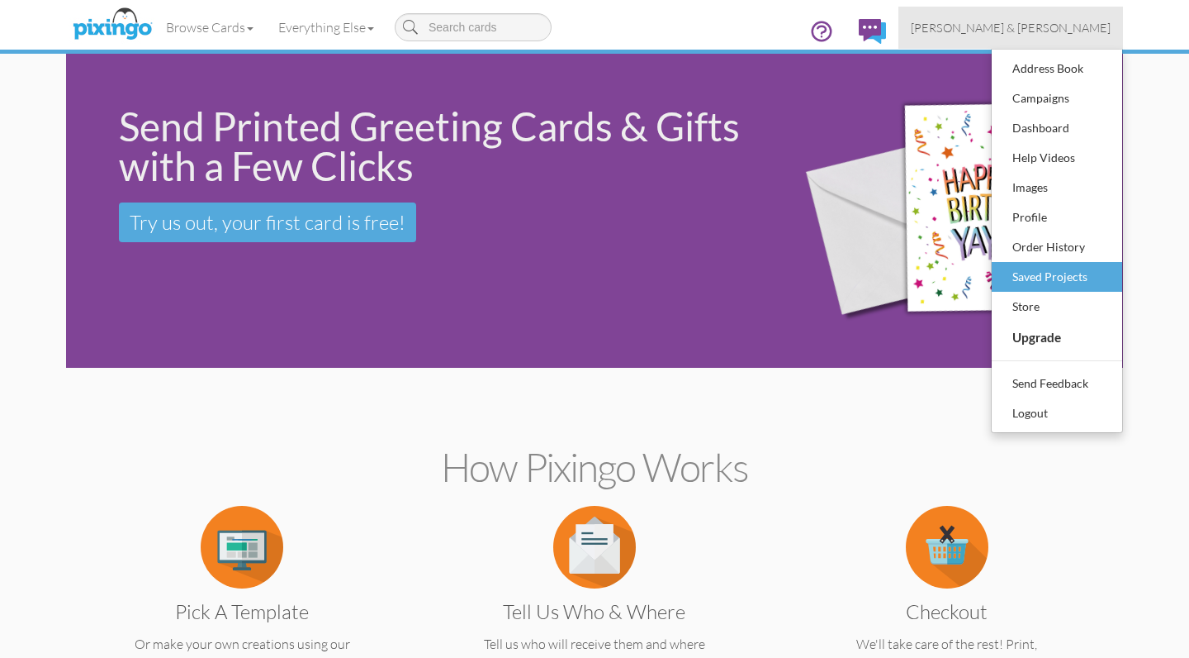
click at [1067, 268] on div "Saved Projects" at bounding box center [1057, 276] width 97 height 25
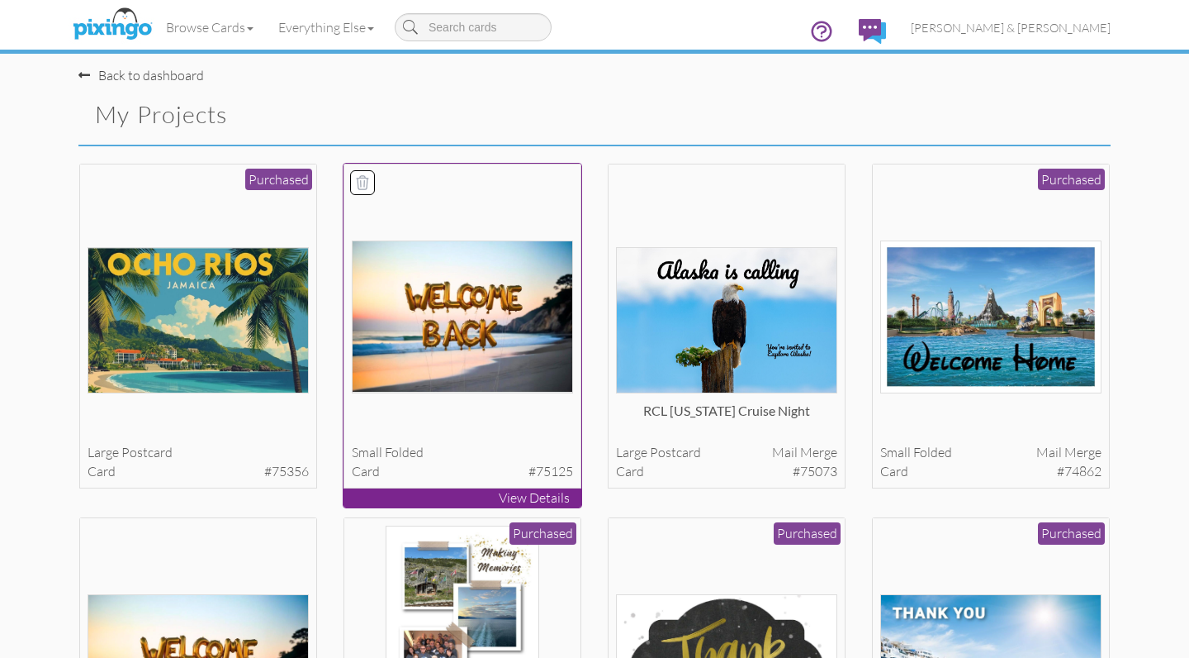
click at [433, 401] on div at bounding box center [463, 417] width 222 height 33
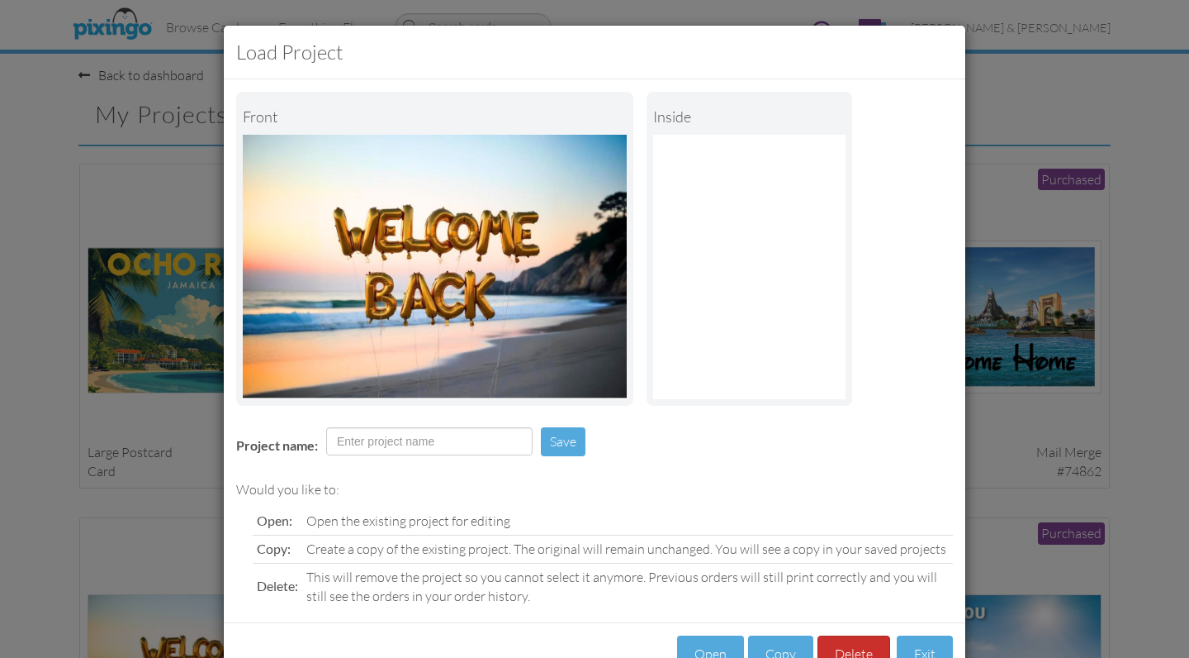
click at [863, 643] on button "Delete" at bounding box center [854, 653] width 73 height 37
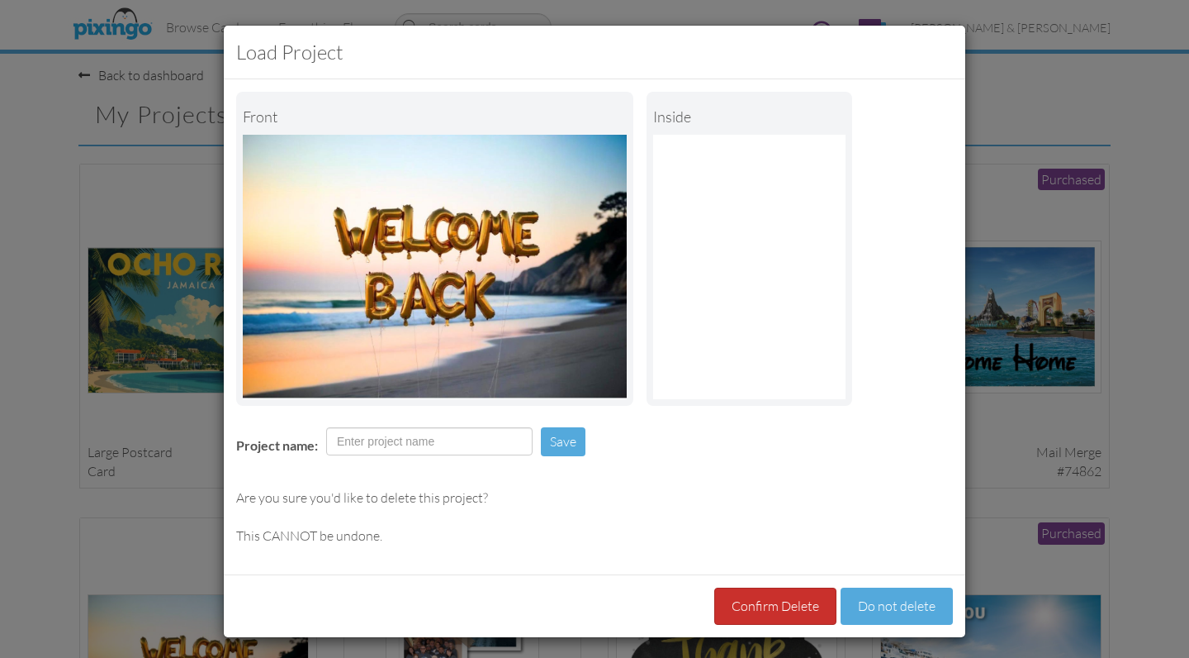
click at [778, 593] on button "Confirm Delete" at bounding box center [776, 605] width 122 height 37
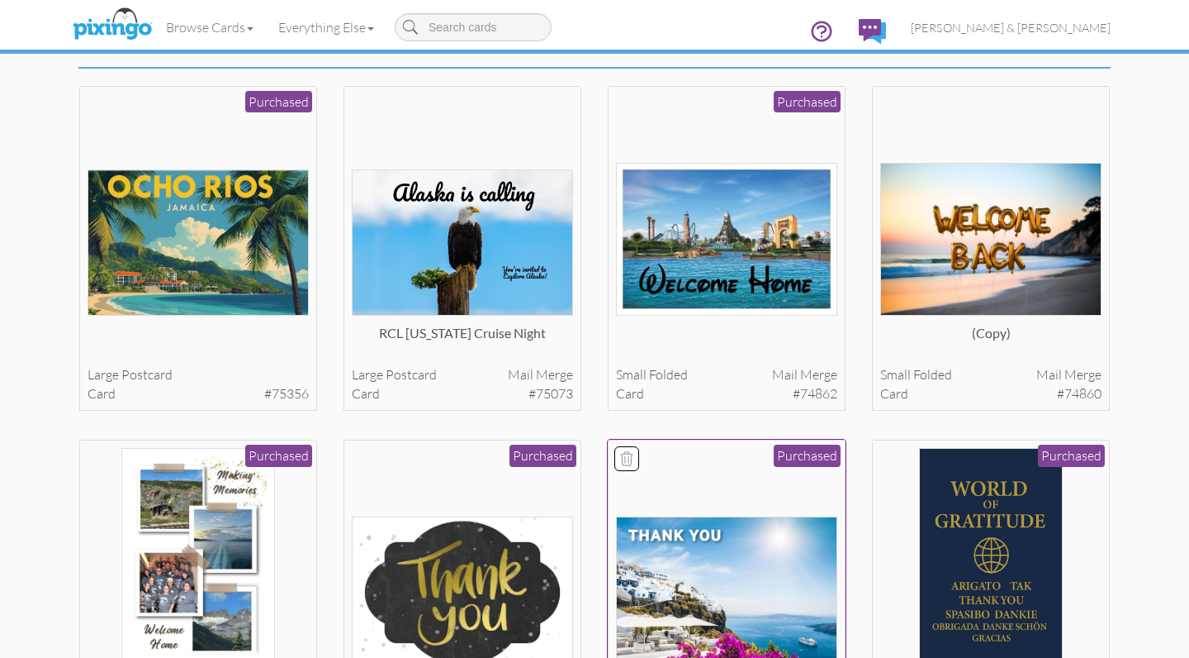
scroll to position [15, 0]
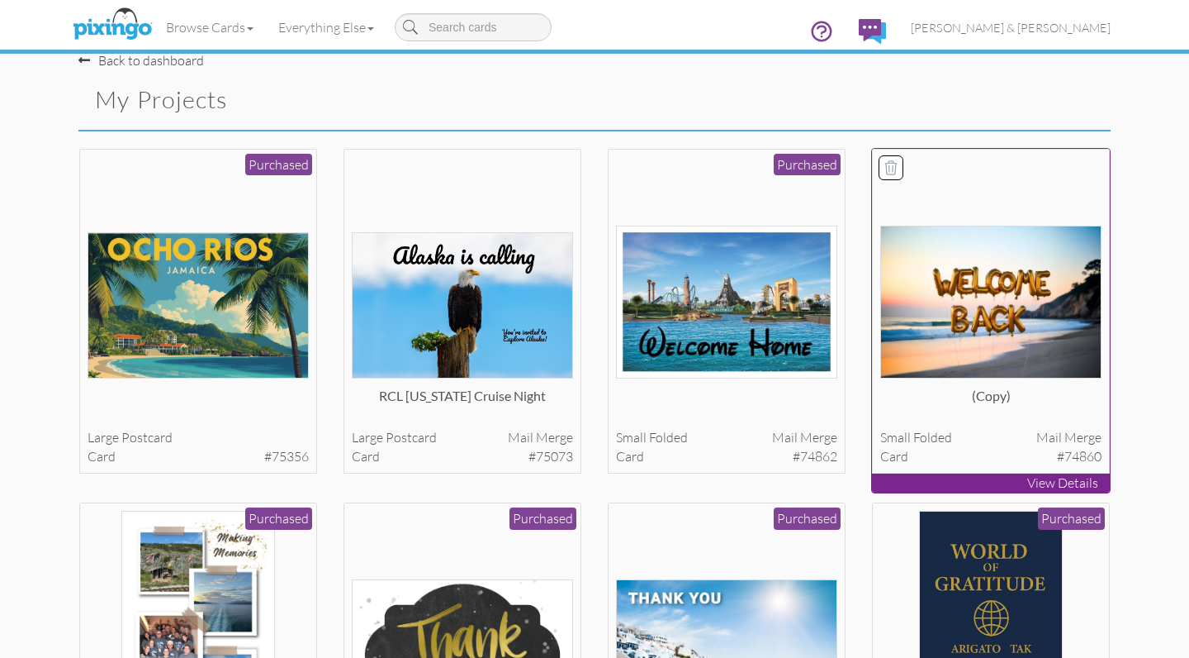
click at [975, 391] on div "(copy)" at bounding box center [992, 403] width 222 height 33
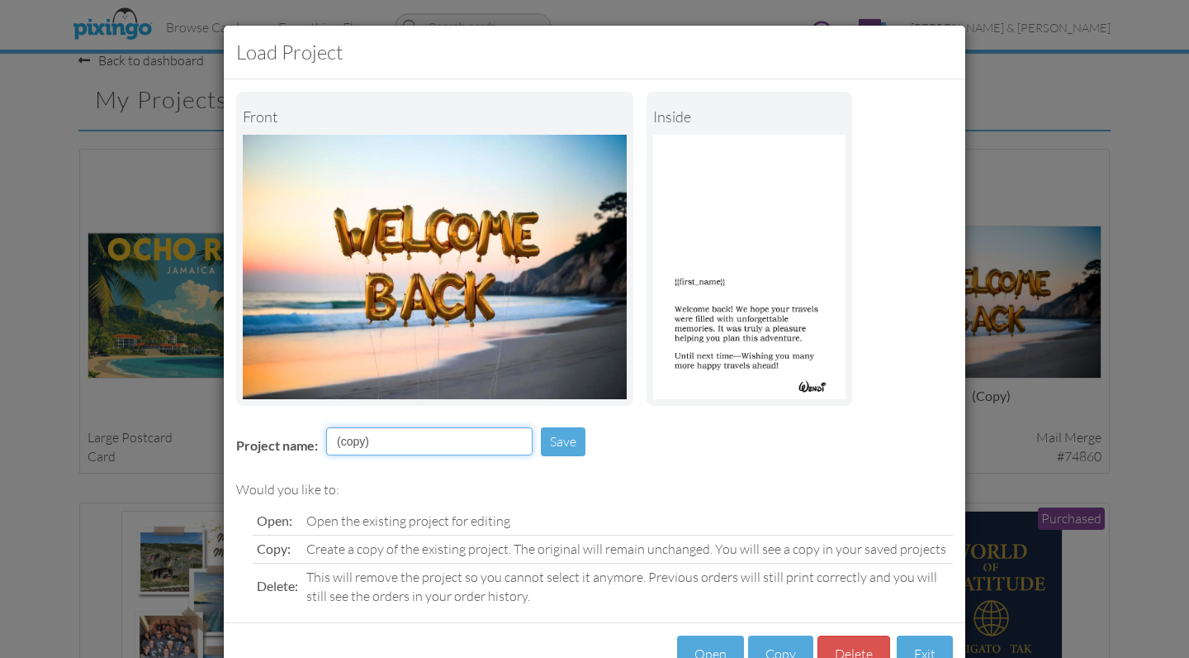
click at [383, 442] on input "(copy)" at bounding box center [429, 441] width 207 height 28
type input "Welcome Home"
click at [571, 439] on button "Save" at bounding box center [563, 441] width 45 height 29
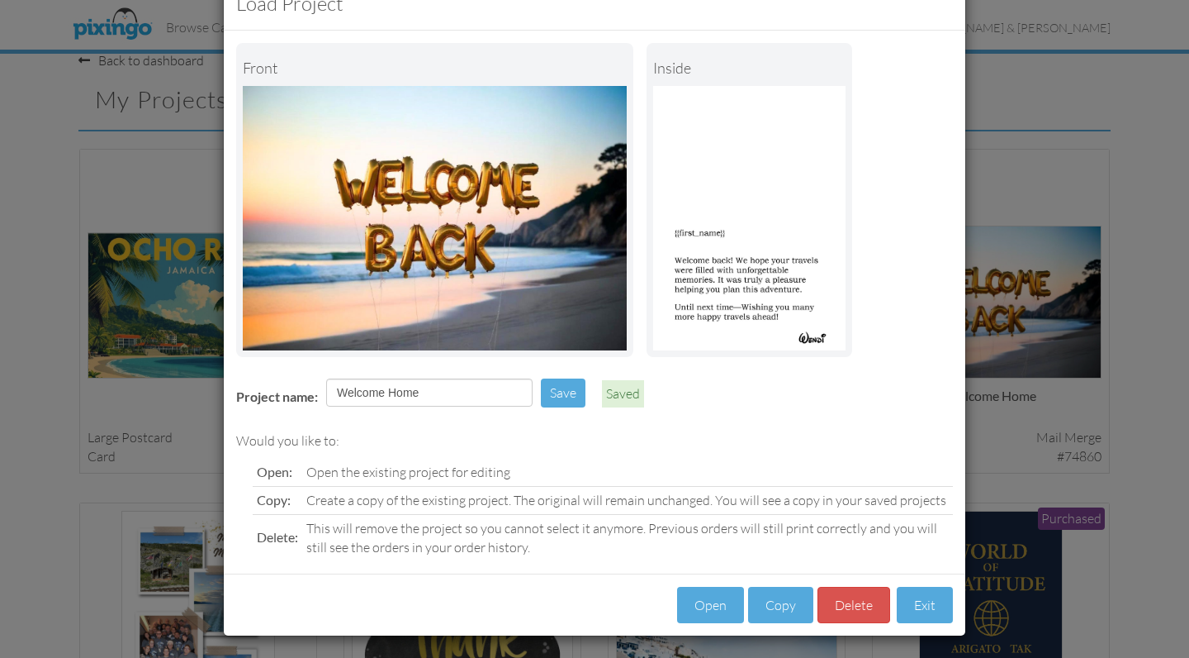
scroll to position [48, 0]
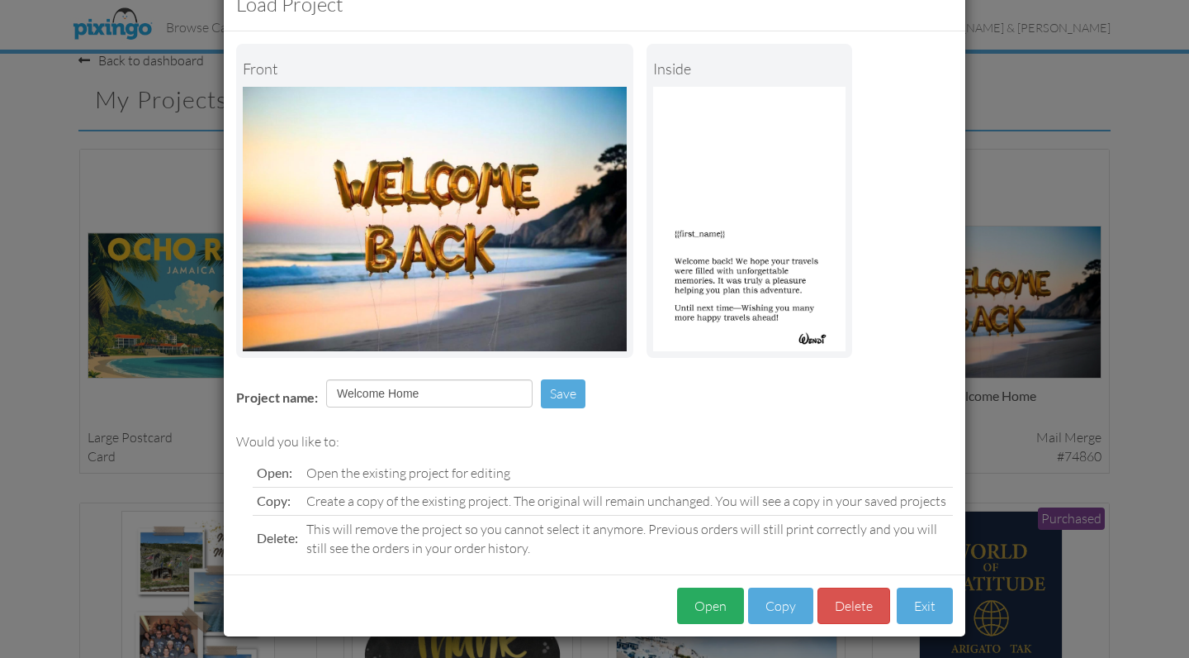
click at [695, 590] on button "Open" at bounding box center [710, 605] width 67 height 37
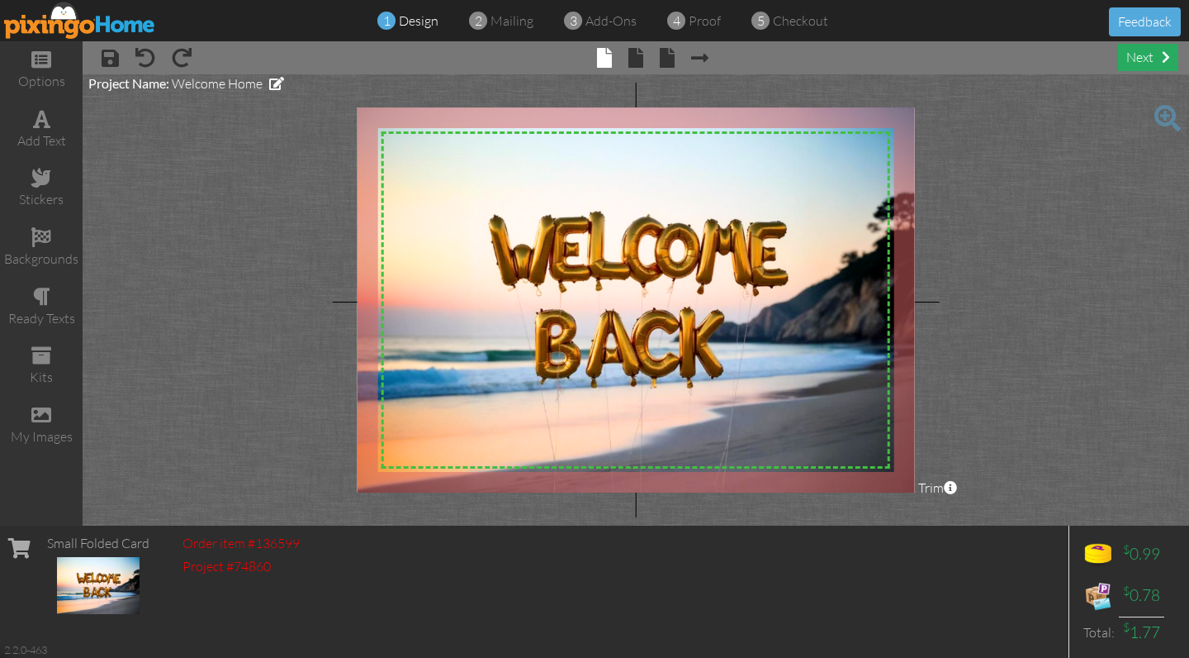
click at [1144, 63] on div "next" at bounding box center [1148, 57] width 60 height 27
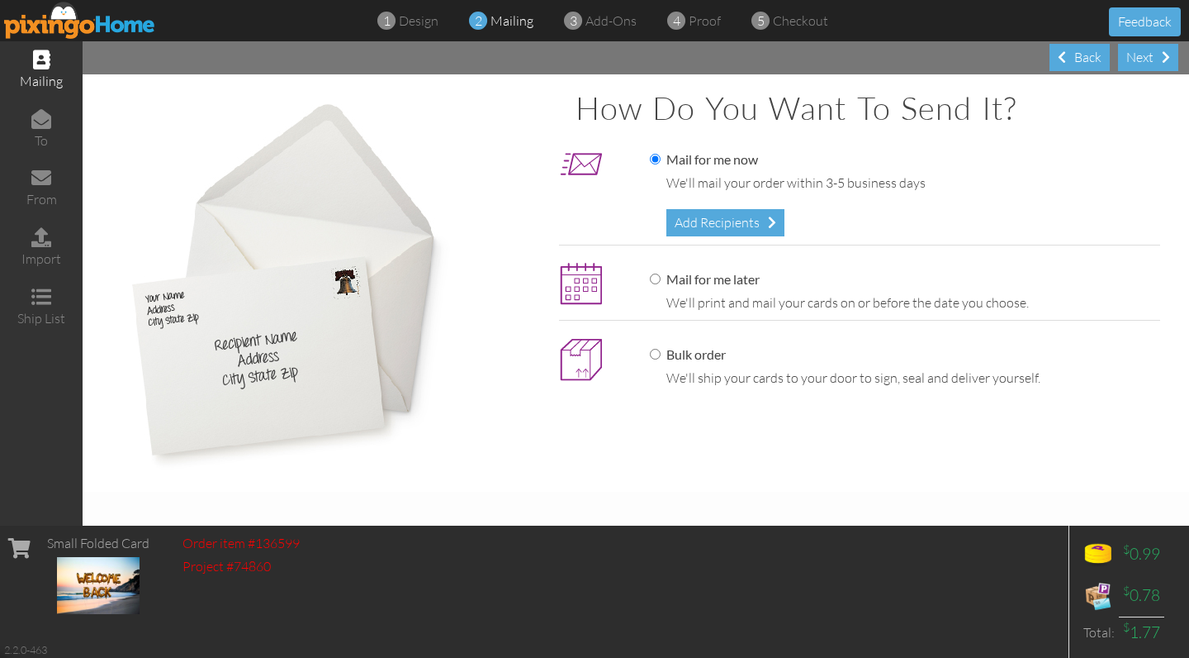
click at [727, 234] on div "Mail for me now We'll mail your order within 3-5 business days Add Recipients" at bounding box center [885, 193] width 552 height 102
click at [724, 220] on div "Add Recipients" at bounding box center [726, 222] width 118 height 27
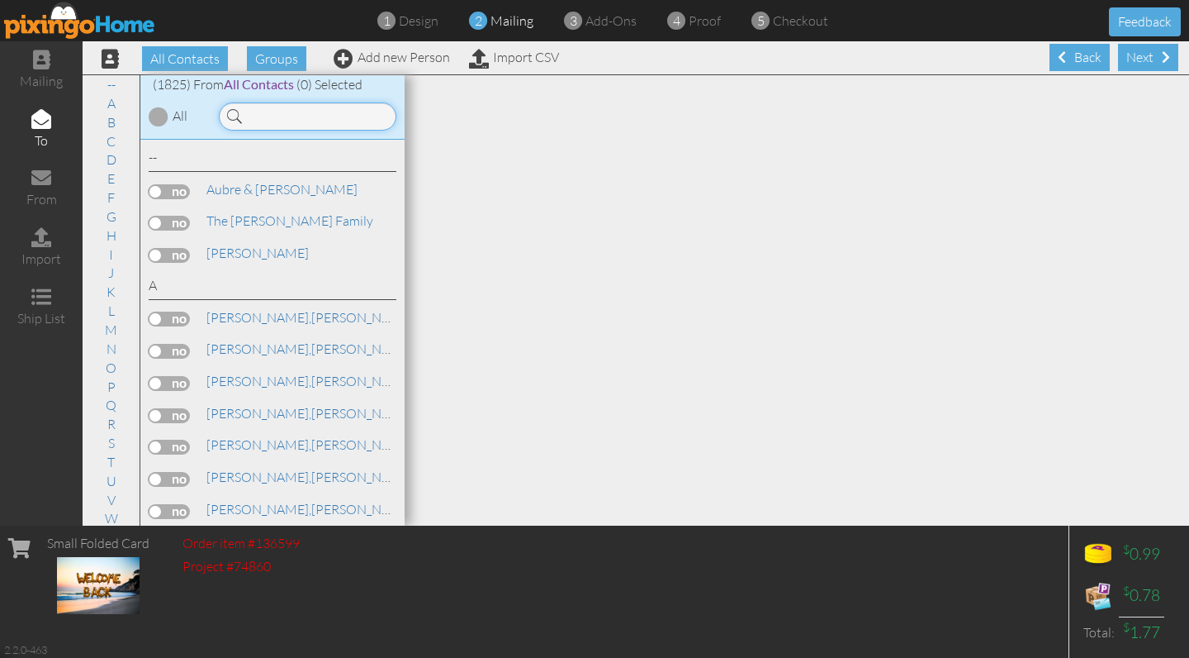
click at [301, 121] on input at bounding box center [308, 116] width 178 height 28
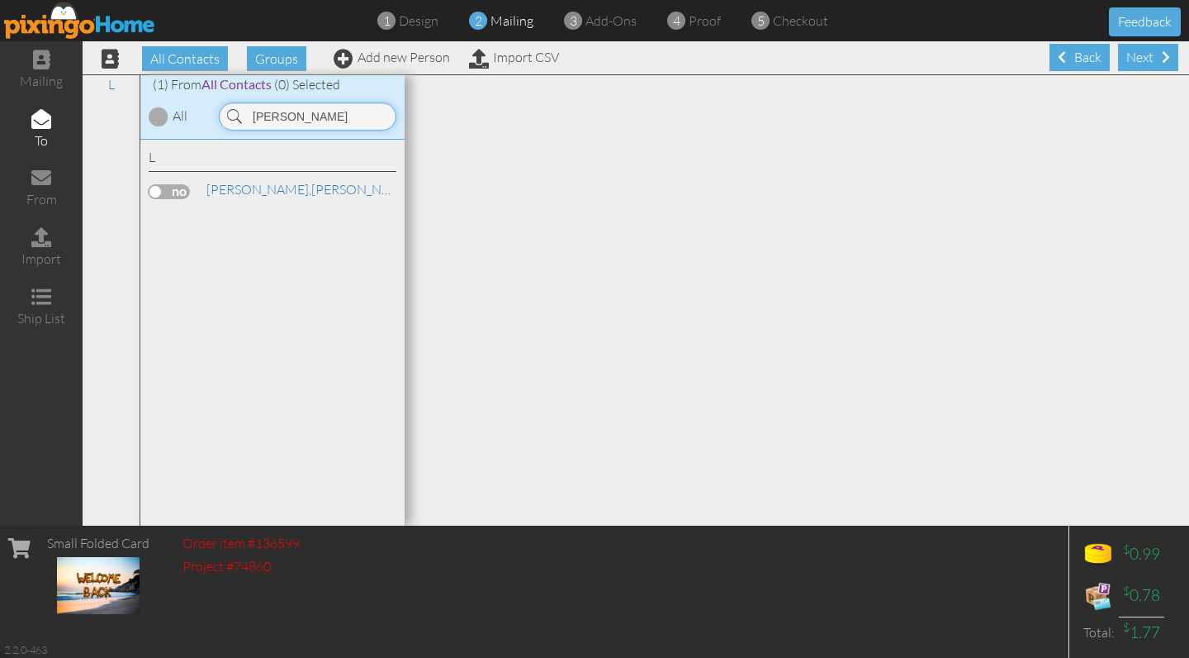
type input "[PERSON_NAME]"
click at [169, 193] on label at bounding box center [169, 191] width 41 height 15
click at [0, 0] on input "checkbox" at bounding box center [0, 0] width 0 height 0
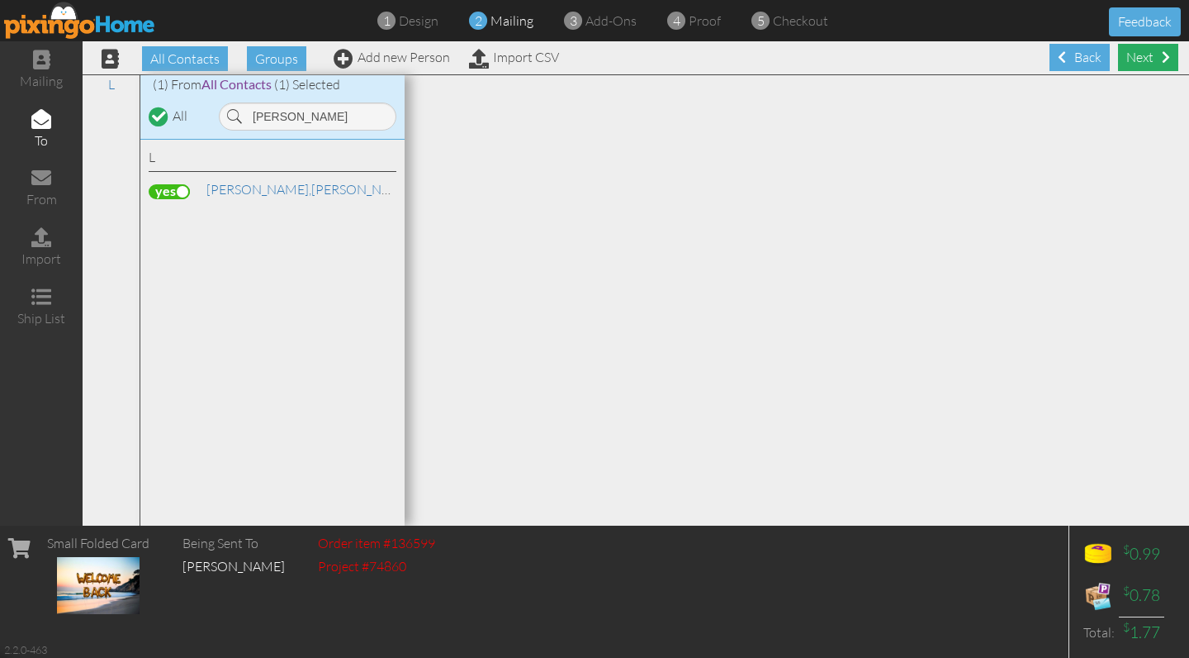
click at [1147, 60] on div "Next" at bounding box center [1148, 57] width 60 height 27
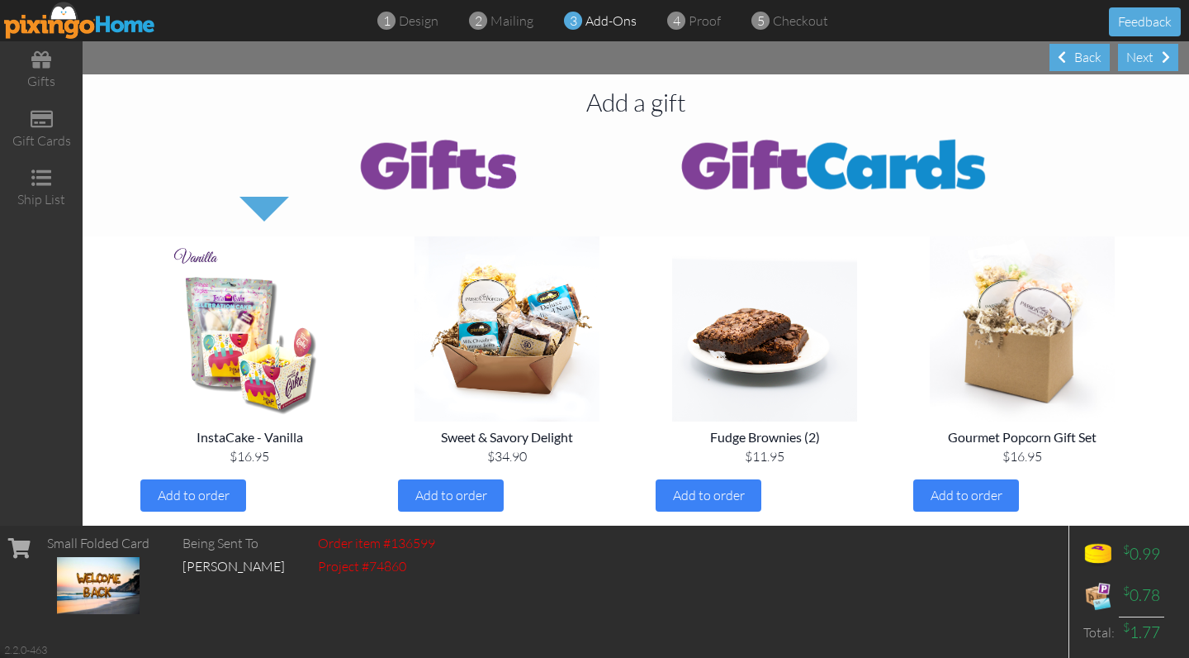
click at [1147, 60] on div "Next" at bounding box center [1148, 57] width 60 height 27
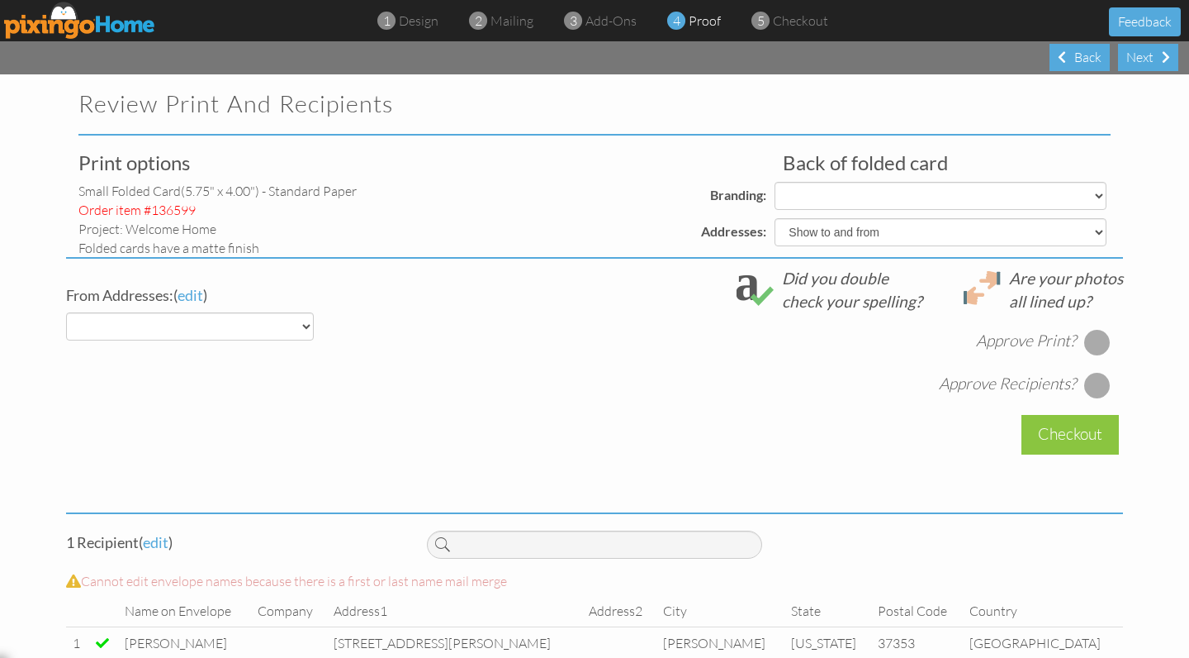
select select "object:23188"
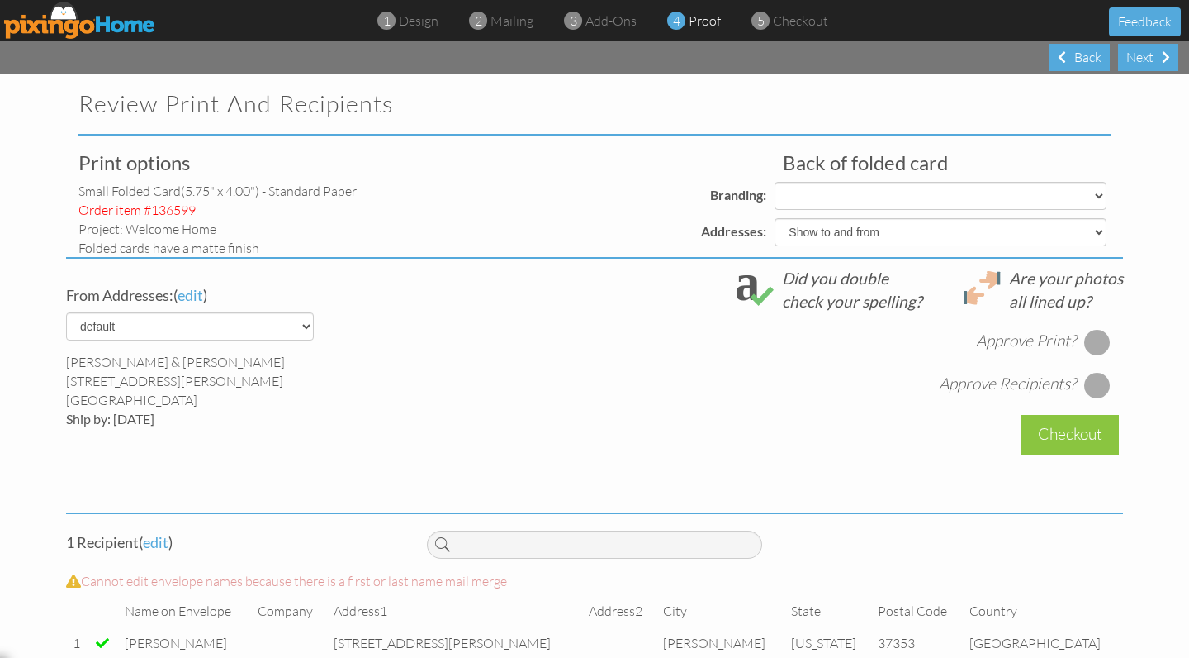
select select "object:23189"
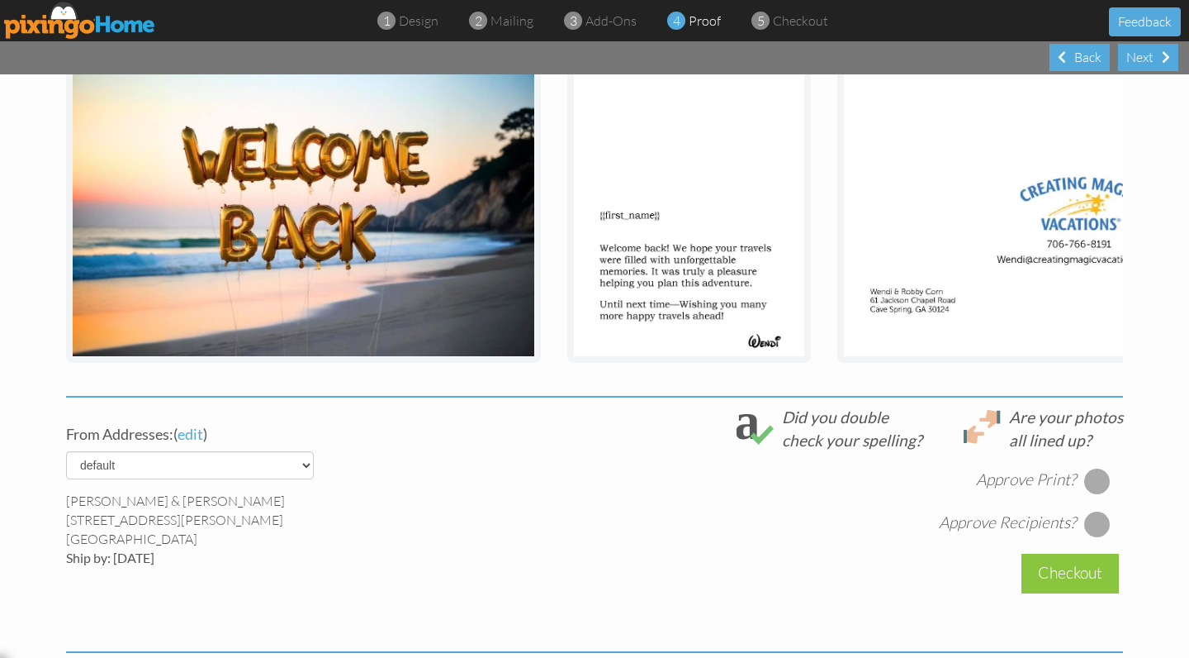
scroll to position [295, 0]
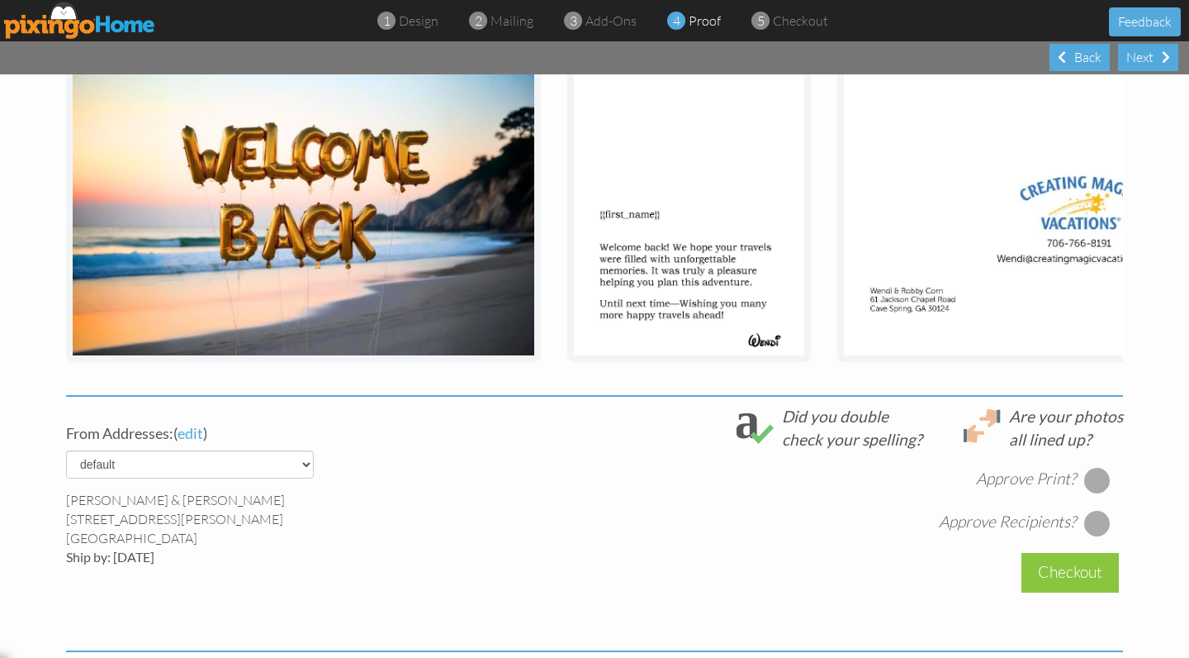
click at [1104, 477] on div at bounding box center [1098, 480] width 26 height 26
click at [1105, 529] on div at bounding box center [1098, 523] width 26 height 26
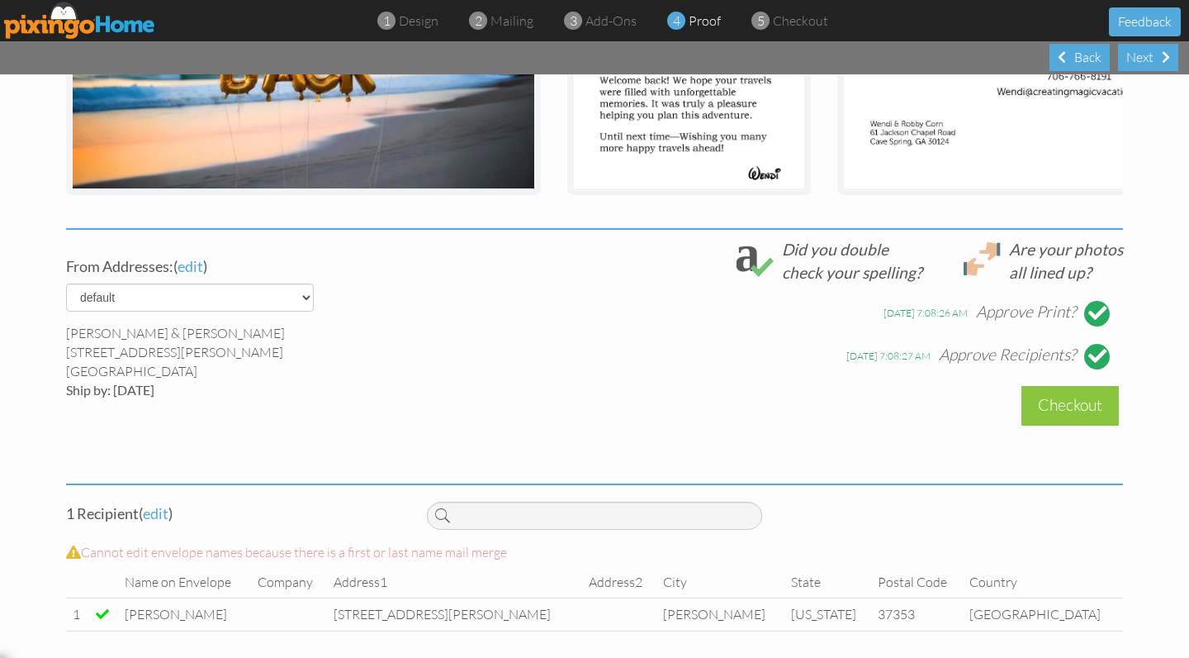
scroll to position [0, 0]
click at [1085, 406] on div "Checkout" at bounding box center [1070, 405] width 97 height 39
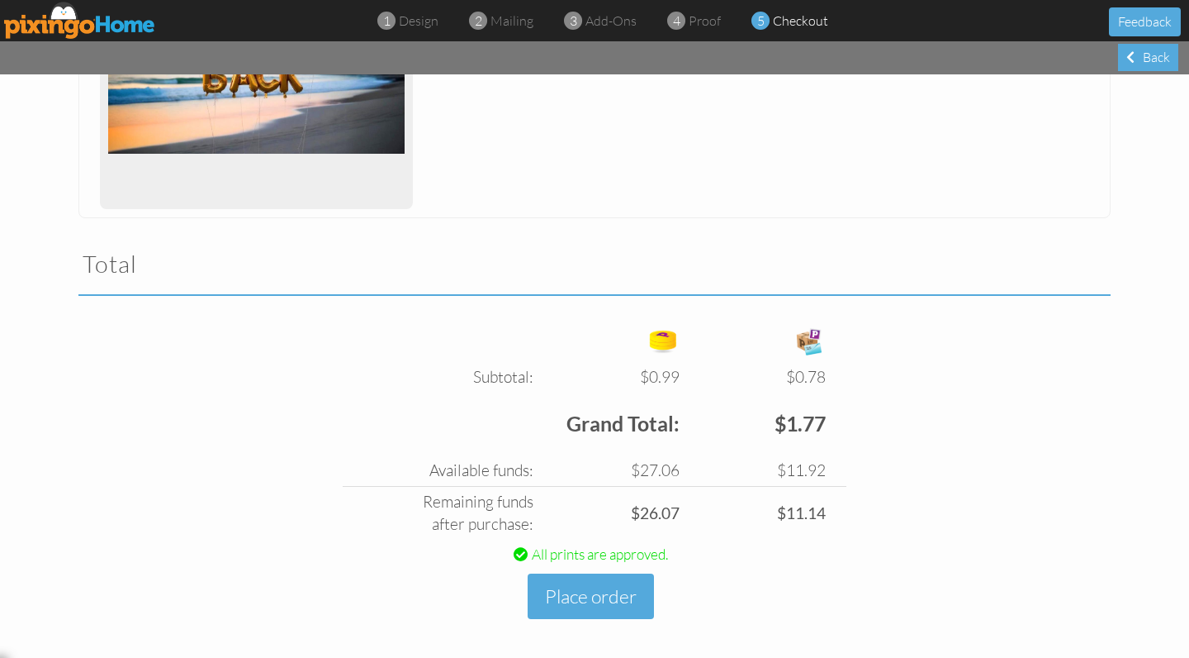
scroll to position [383, 0]
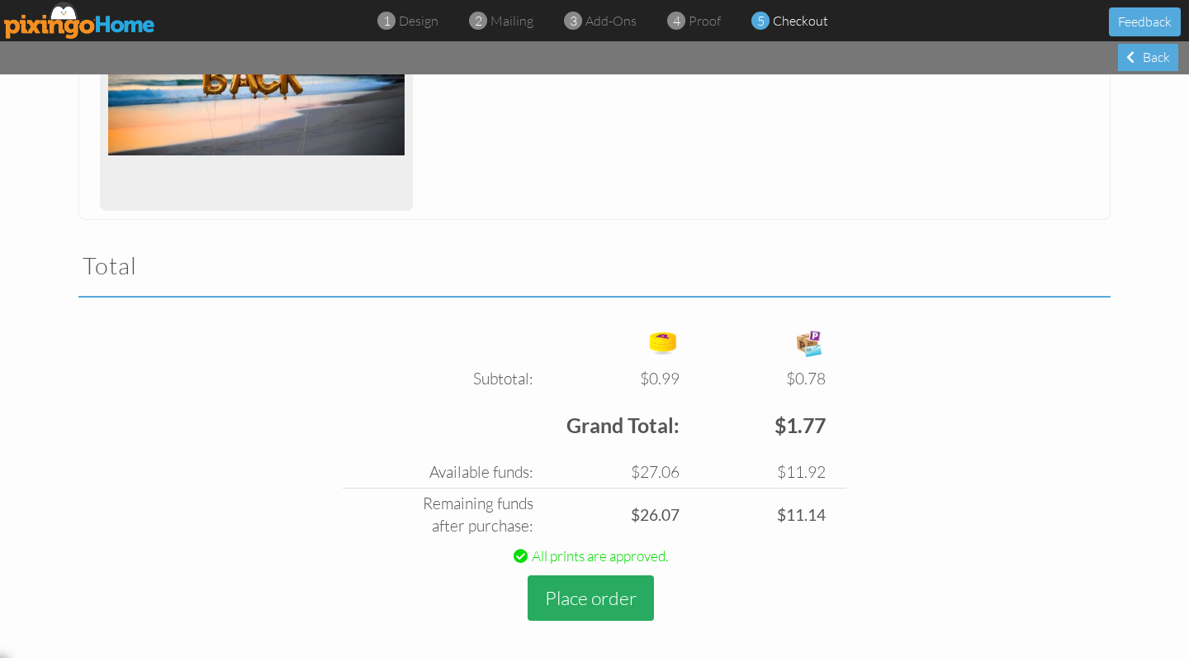
click at [592, 586] on button "Place order" at bounding box center [591, 597] width 126 height 45
